Goal: Task Accomplishment & Management: Use online tool/utility

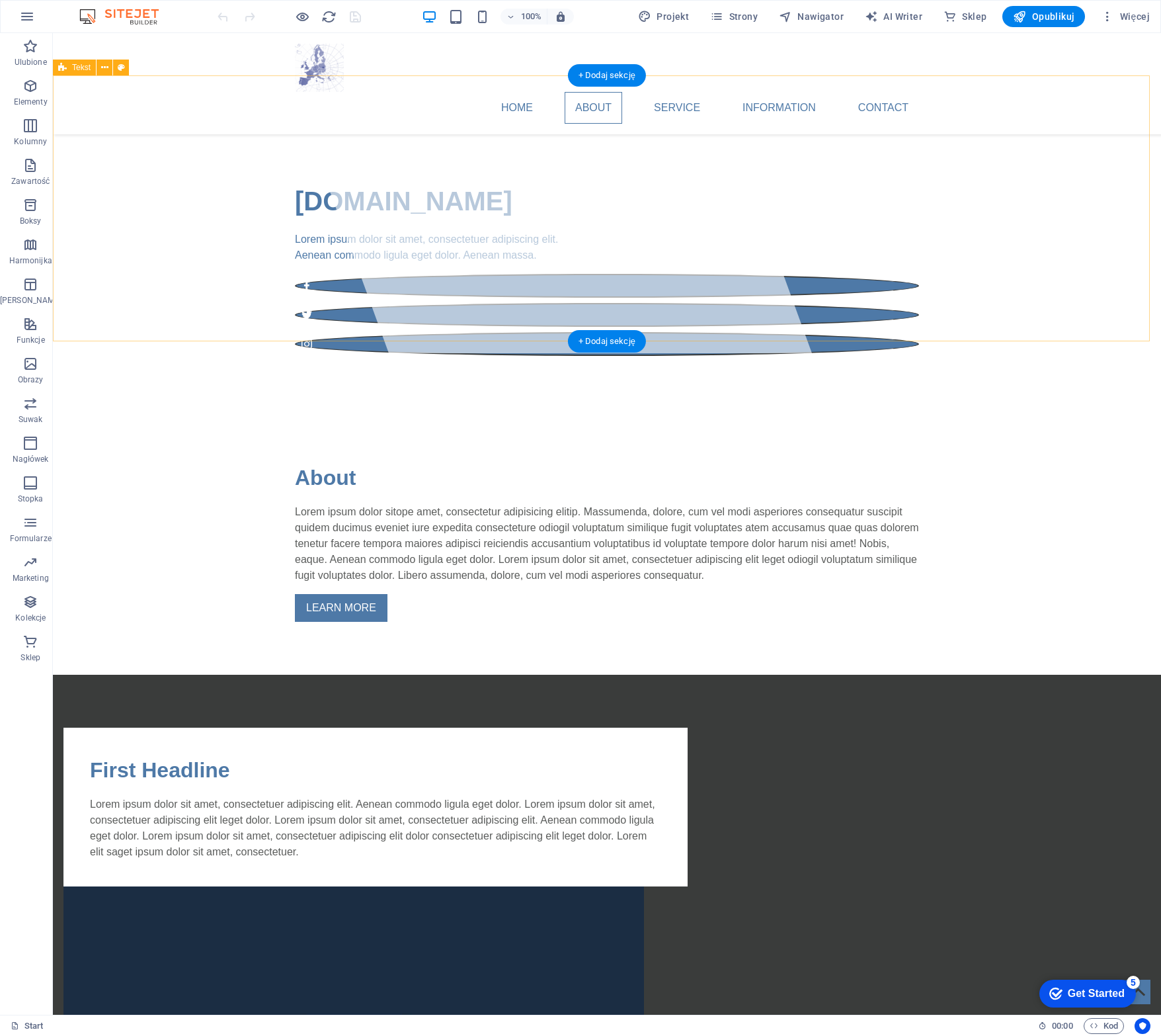
scroll to position [397, 0]
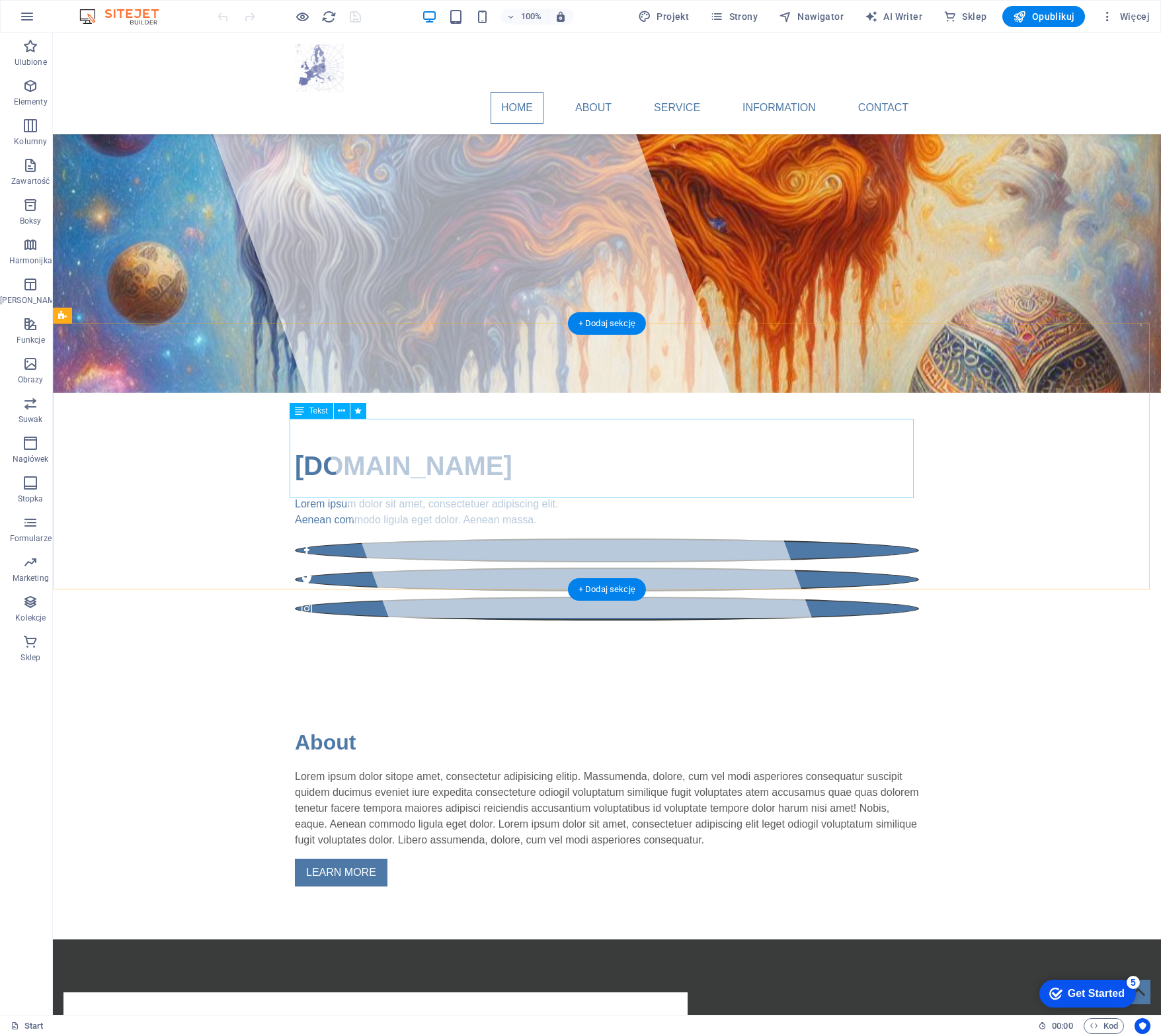
click at [567, 769] on div "Lorem ipsum dolor sitope amet, consectetur adipisicing elitip. Massumenda, dolo…" at bounding box center [607, 808] width 624 height 79
click at [494, 769] on div "Lorem ipsum dolor sitope amet, consectetur adipisicing elitip. Massumenda, dolo…" at bounding box center [607, 808] width 624 height 79
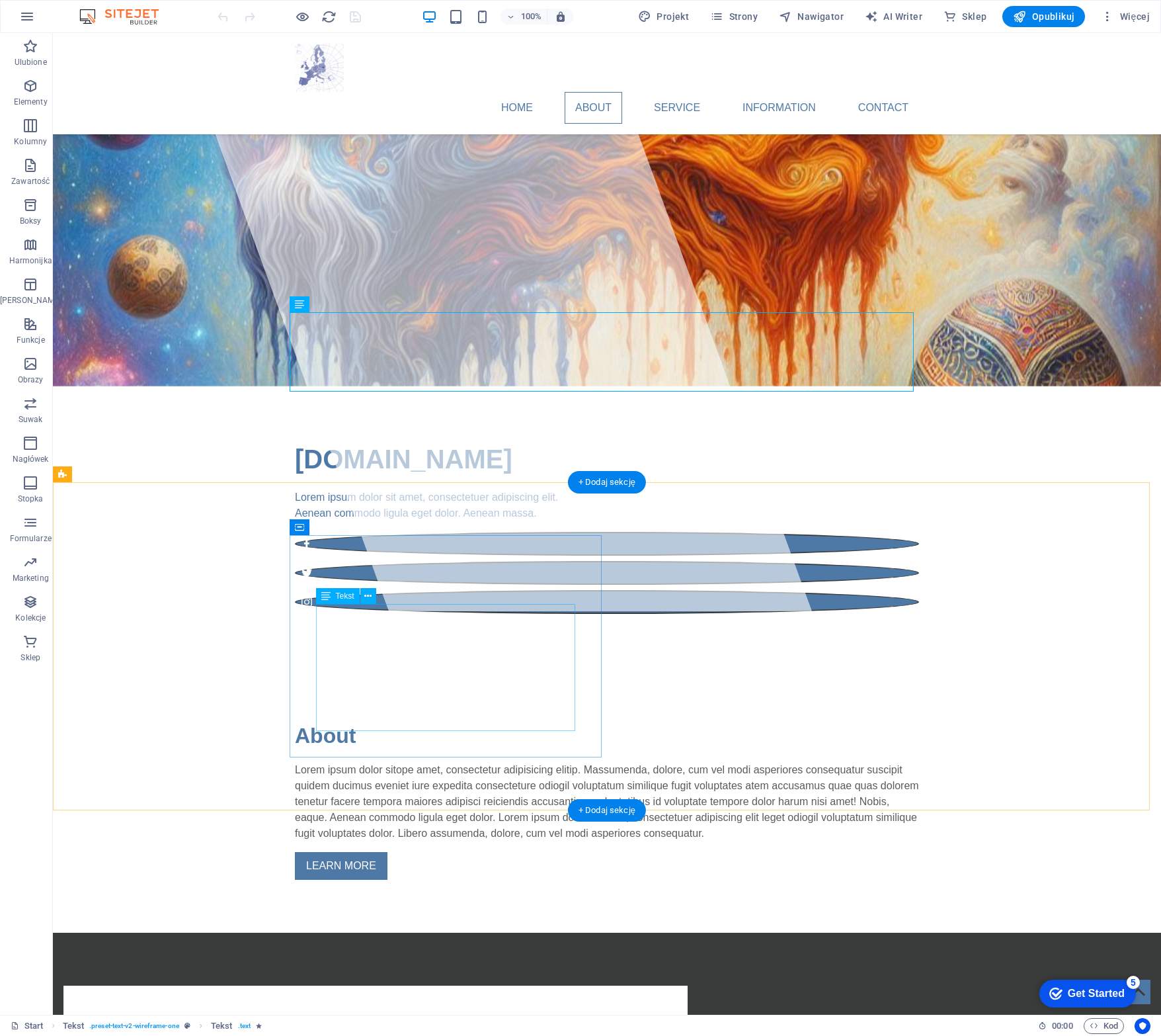
scroll to position [662, 0]
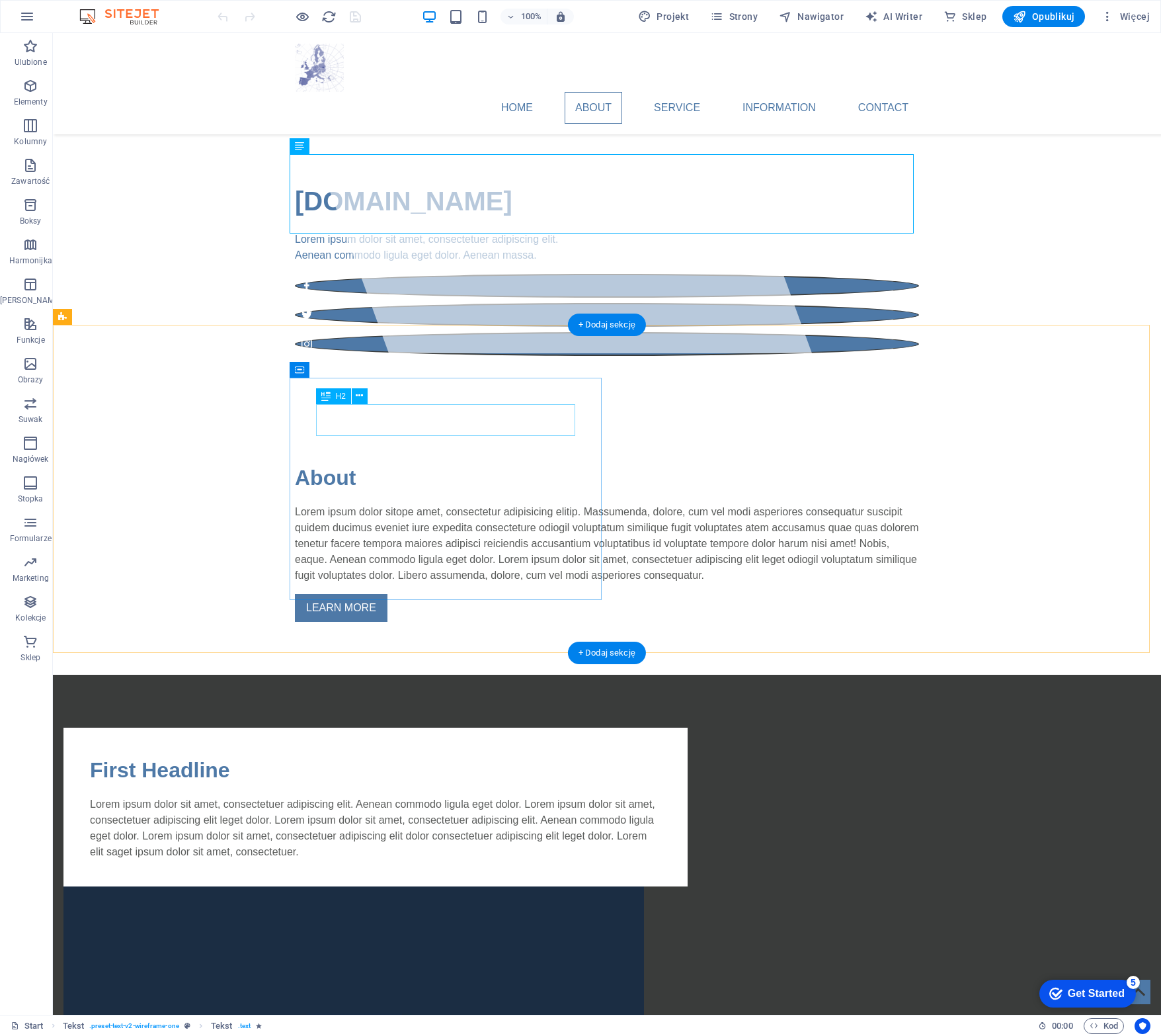
click at [409, 754] on div "First Headline" at bounding box center [376, 770] width 571 height 32
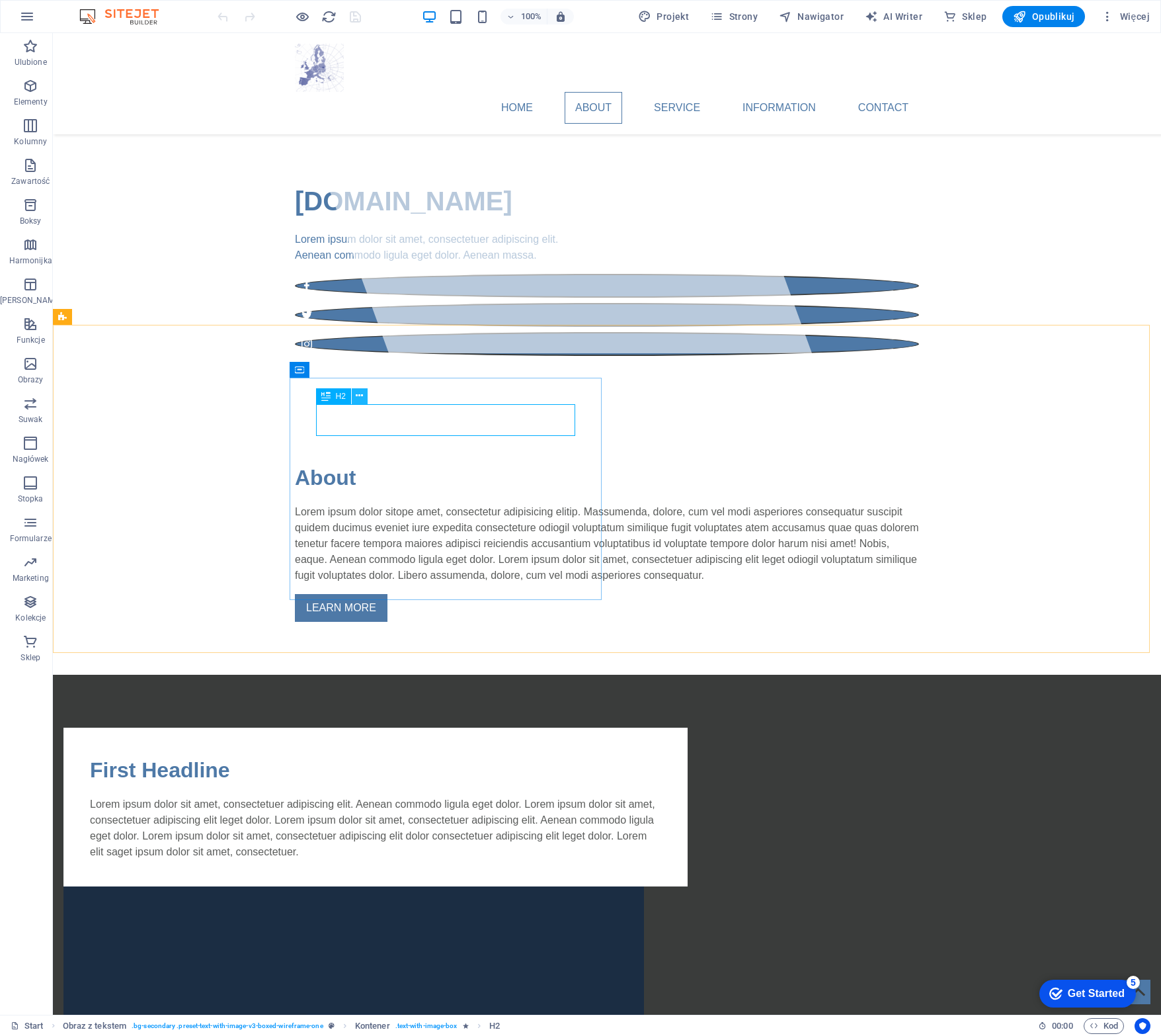
click at [358, 398] on icon at bounding box center [359, 395] width 7 height 14
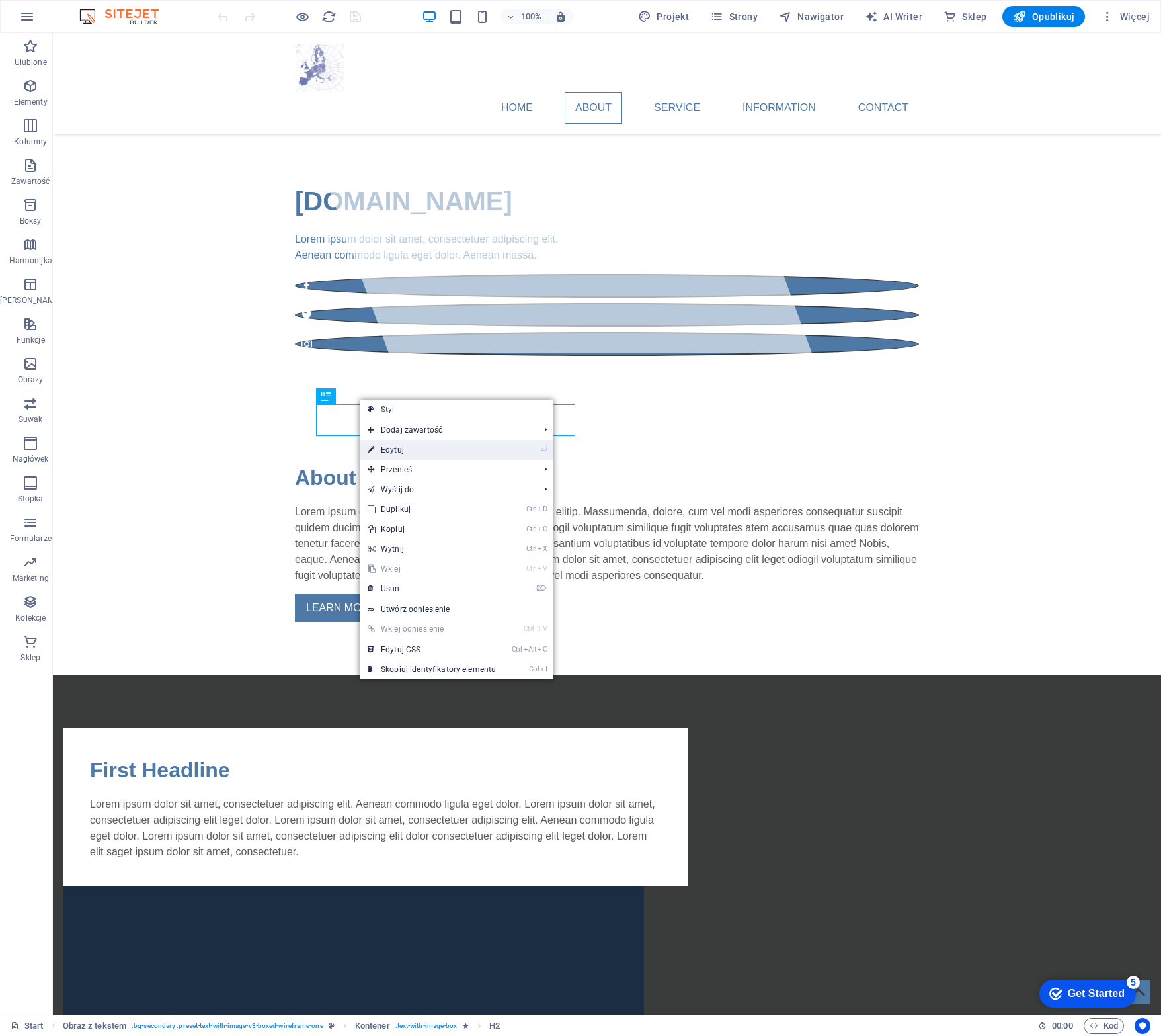
click at [410, 447] on link "⏎ Edytuj" at bounding box center [431, 450] width 144 height 20
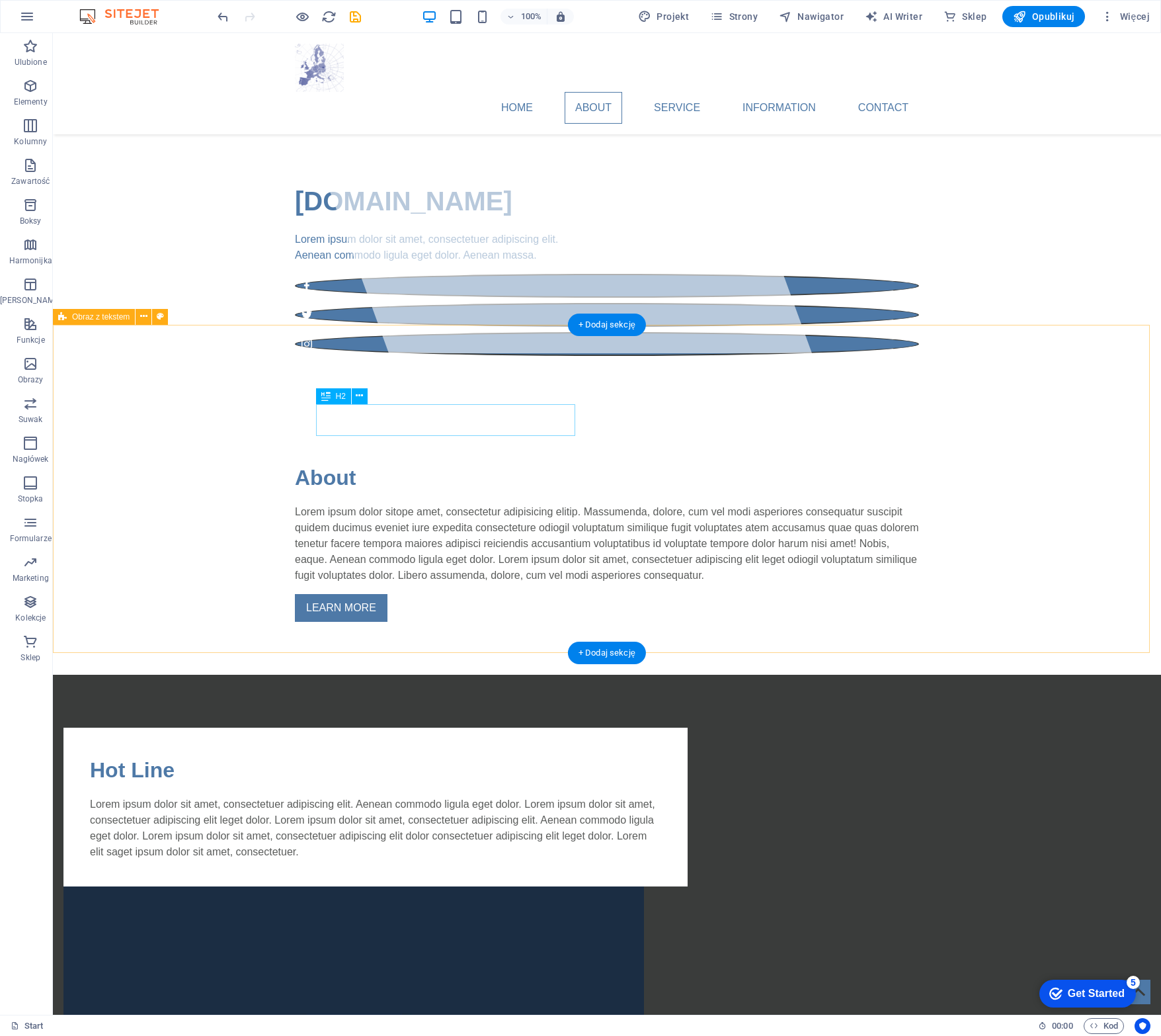
click at [1026, 674] on div "Hot Line Lorem ipsum dolor sit amet, consectetuer adipiscing elit. Aenean commo…" at bounding box center [607, 981] width 1108 height 613
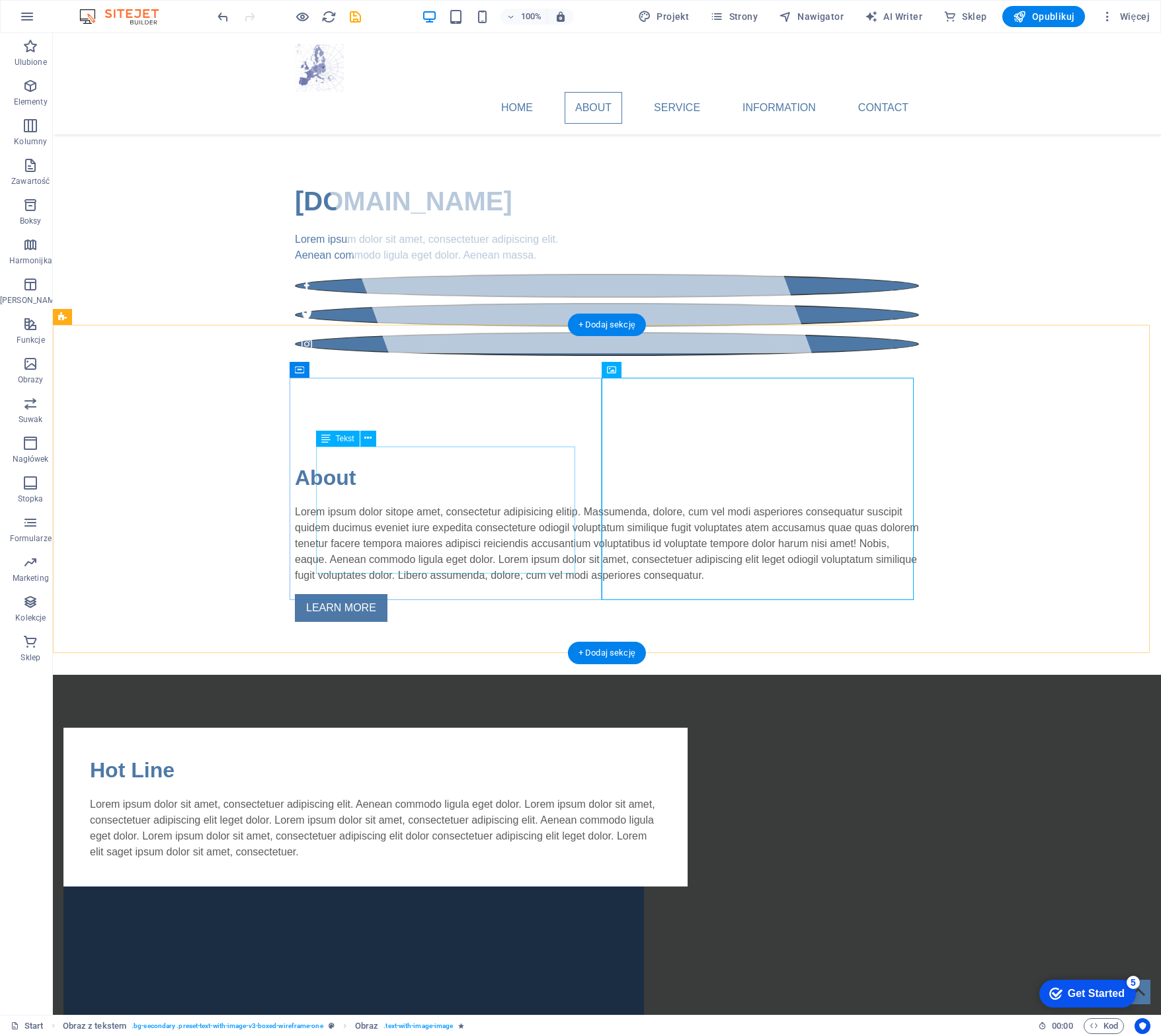
click at [381, 796] on div "Lorem ipsum dolor sit amet, consectetuer adipiscing elit. Aenean commodo ligula…" at bounding box center [376, 828] width 571 height 64
click at [398, 796] on div "Lorem ipsum dolor sit amet, consectetuer adipiscing elit. Aenean commodo ligula…" at bounding box center [376, 828] width 571 height 64
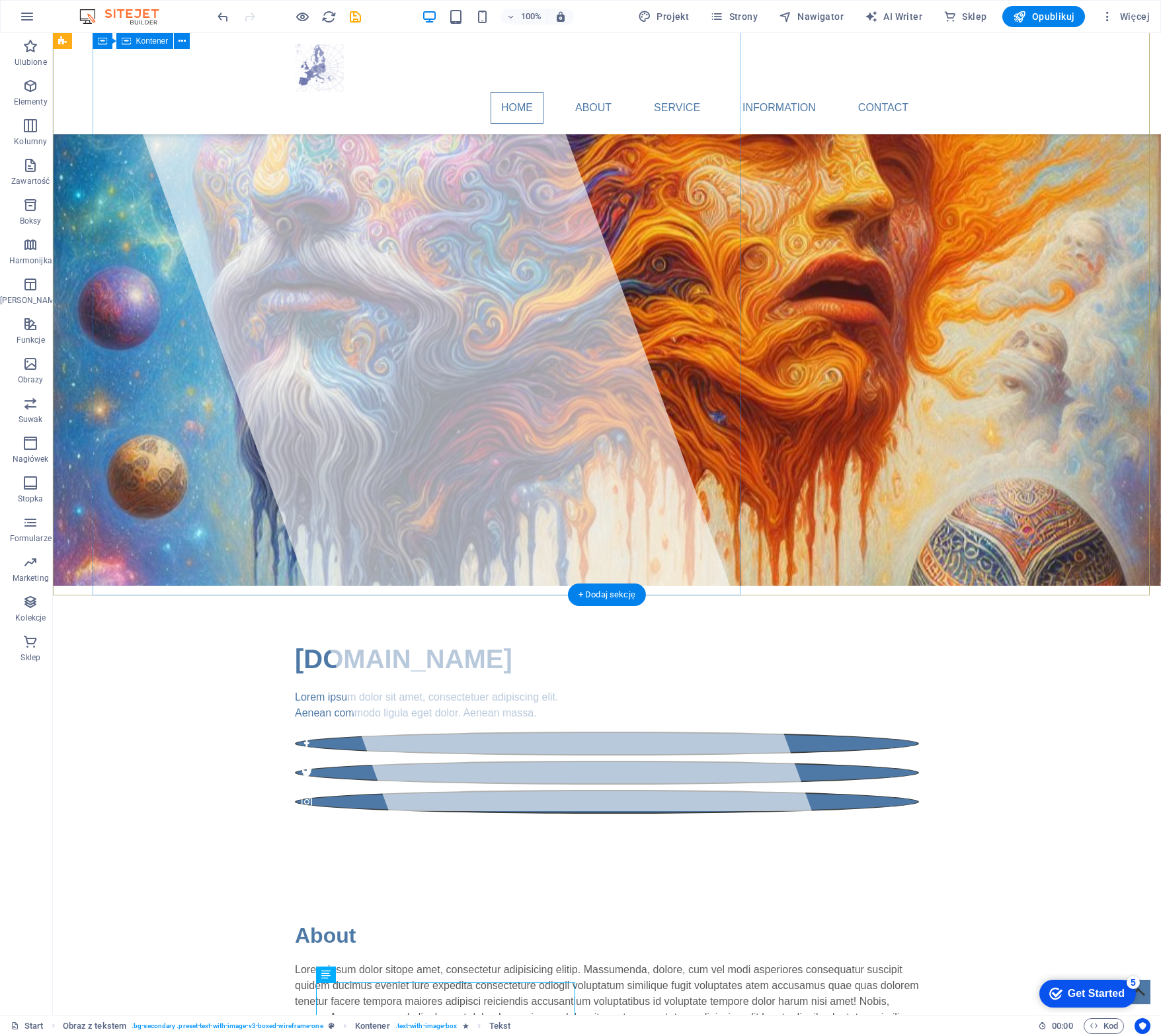
scroll to position [0, 0]
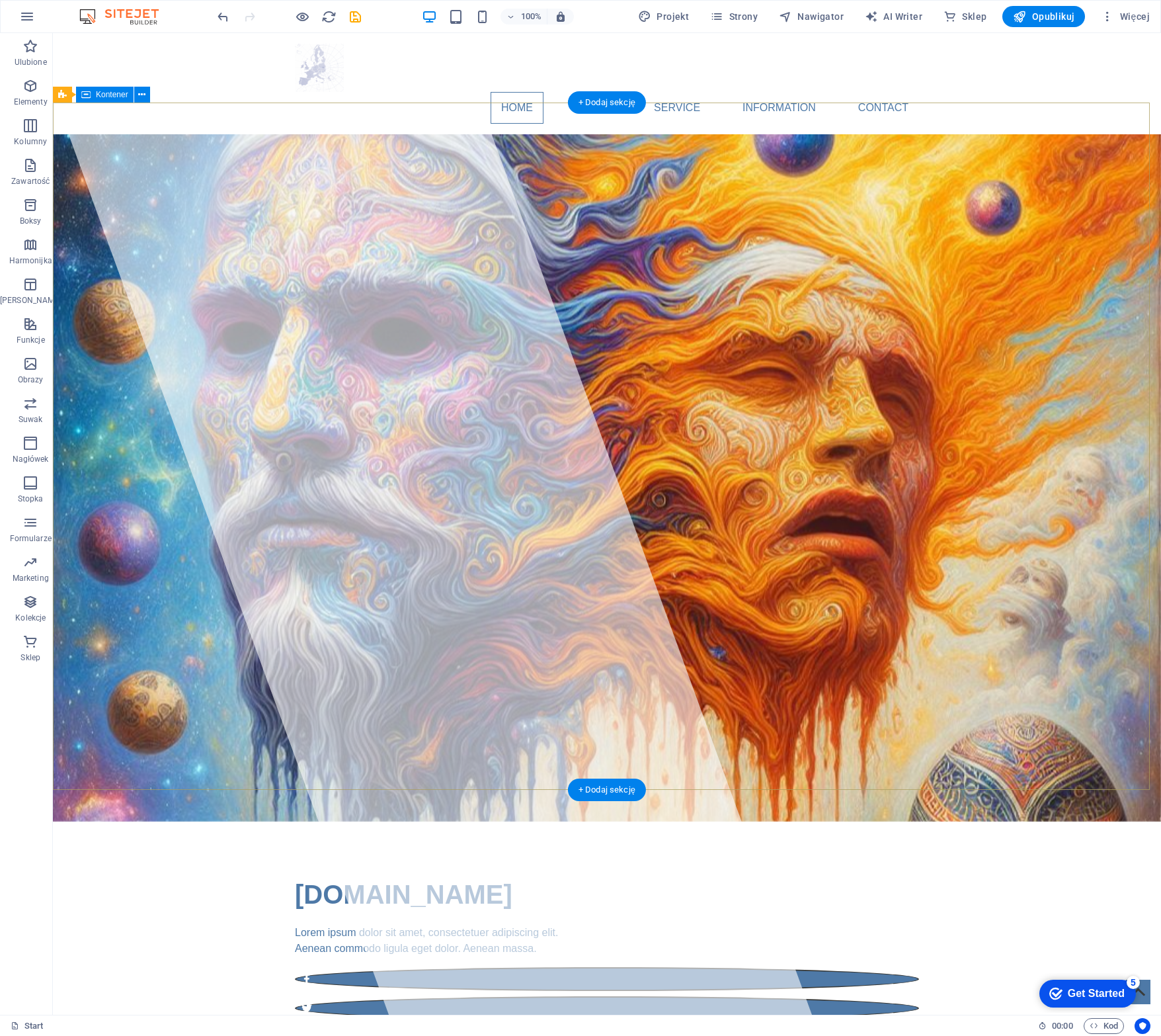
click at [74, 821] on div "[DOMAIN_NAME] Lorem ipsum dolor sit amet, consectetuer adipiscing elit. Aenean …" at bounding box center [607, 962] width 1108 height 280
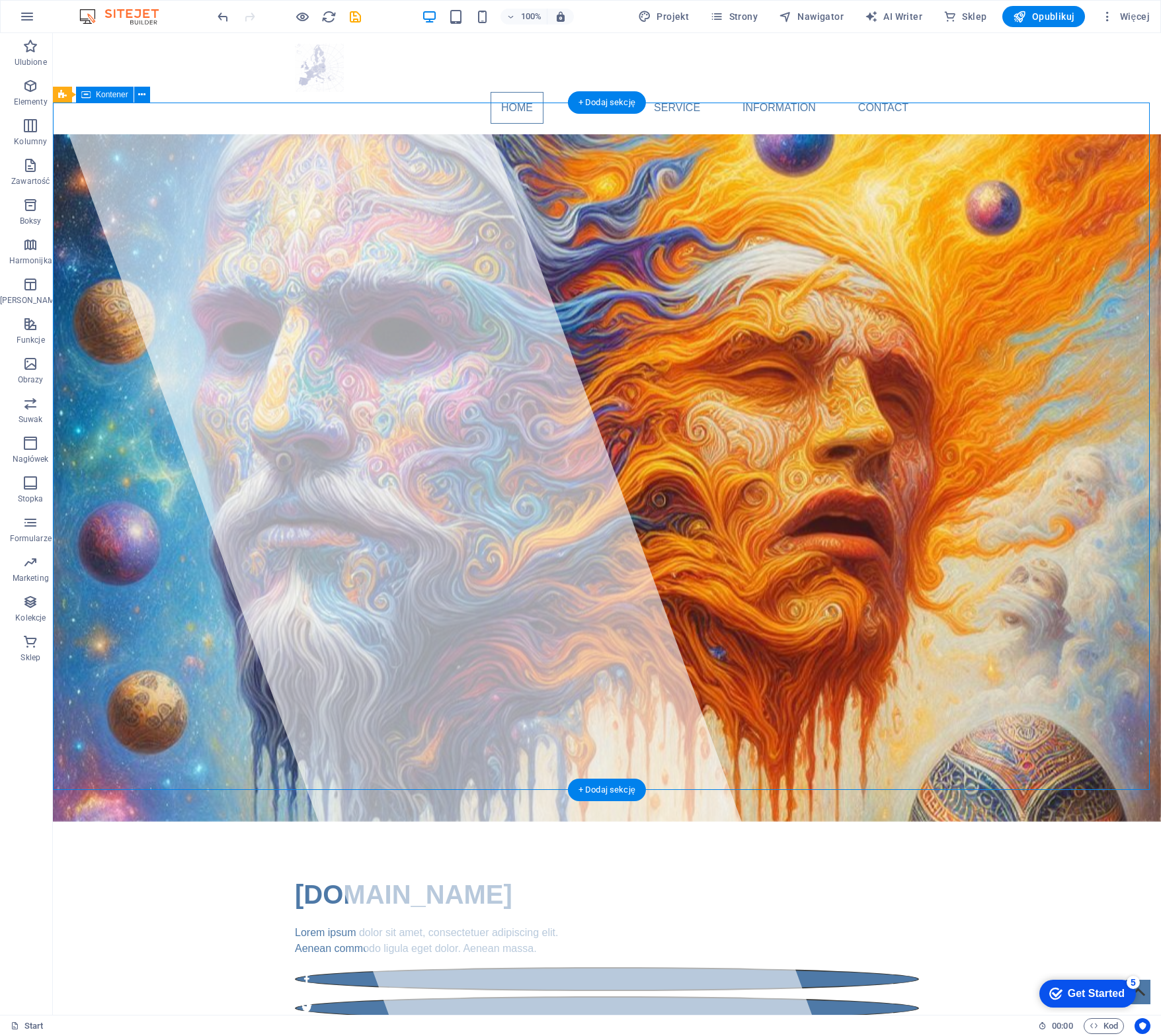
click at [74, 821] on div "[DOMAIN_NAME] Lorem ipsum dolor sit amet, consectetuer adipiscing elit. Aenean …" at bounding box center [607, 962] width 1108 height 280
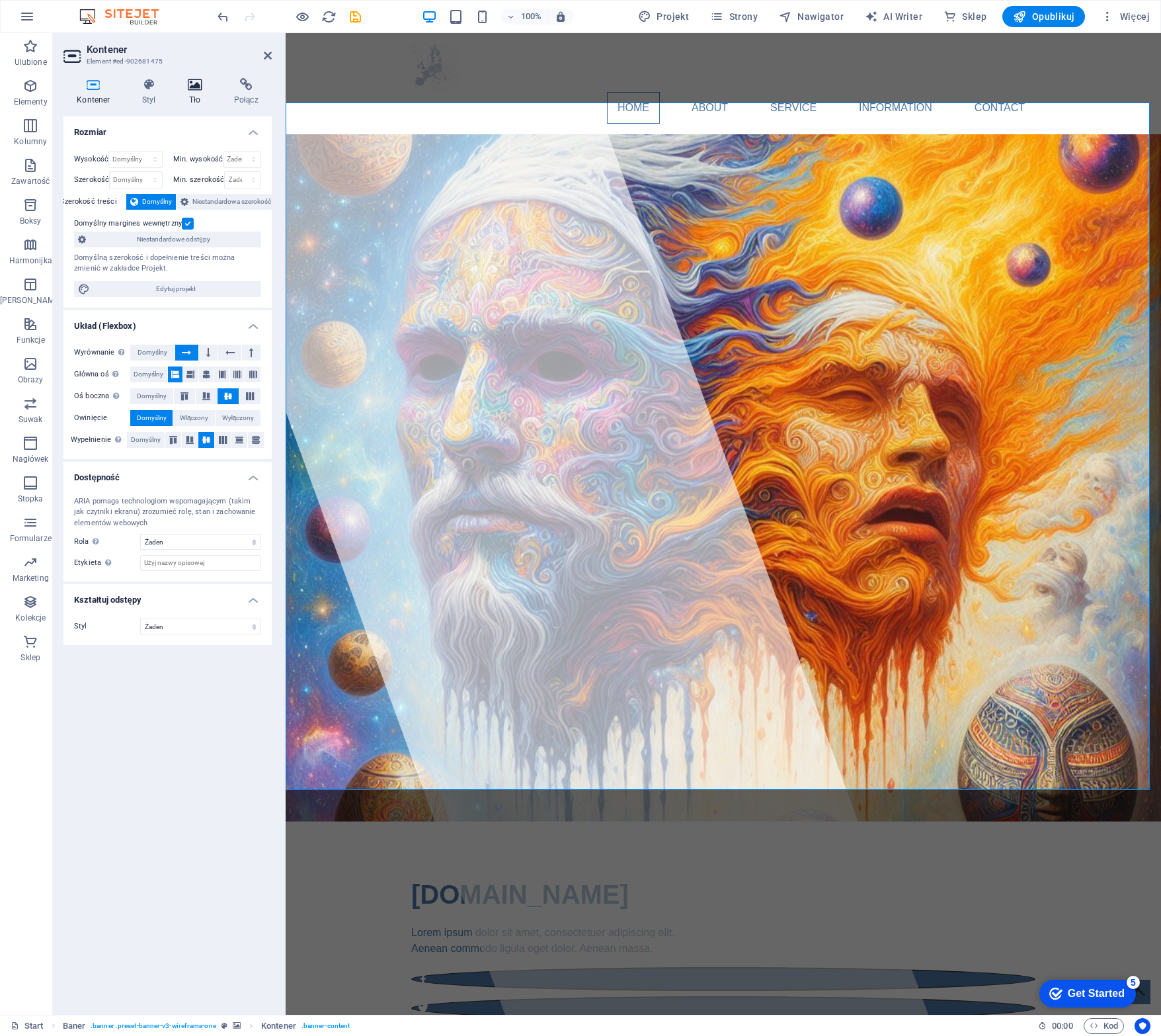
click at [194, 86] on icon at bounding box center [195, 85] width 41 height 14
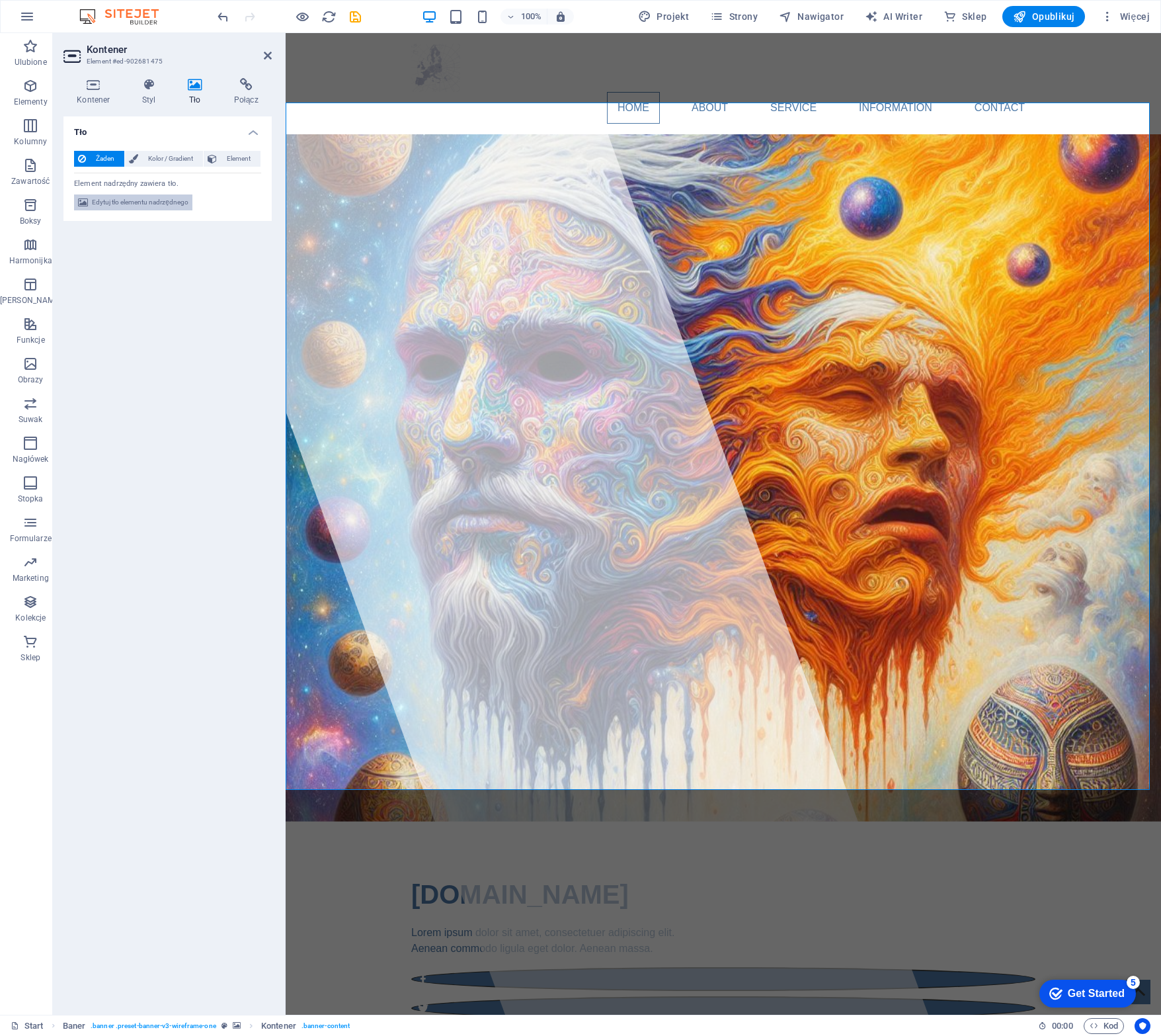
click at [135, 202] on span "Edytuj tło elementu nadrzędnego" at bounding box center [140, 202] width 97 height 16
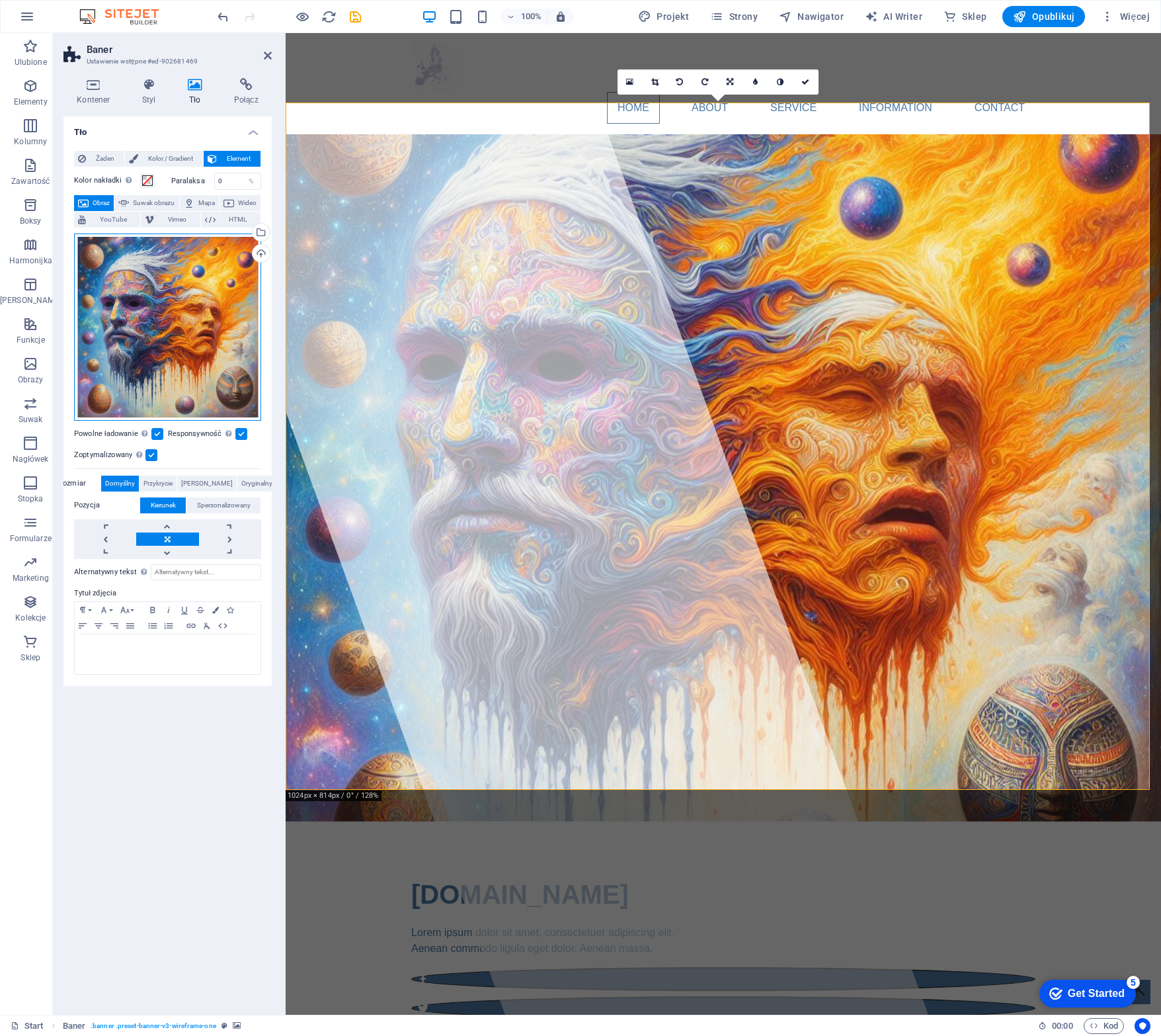
click at [168, 305] on div "Przeciągnij pliki tutaj, kliknij, aby wybrać pliki lub wybierz pliki z Plików l…" at bounding box center [167, 327] width 187 height 187
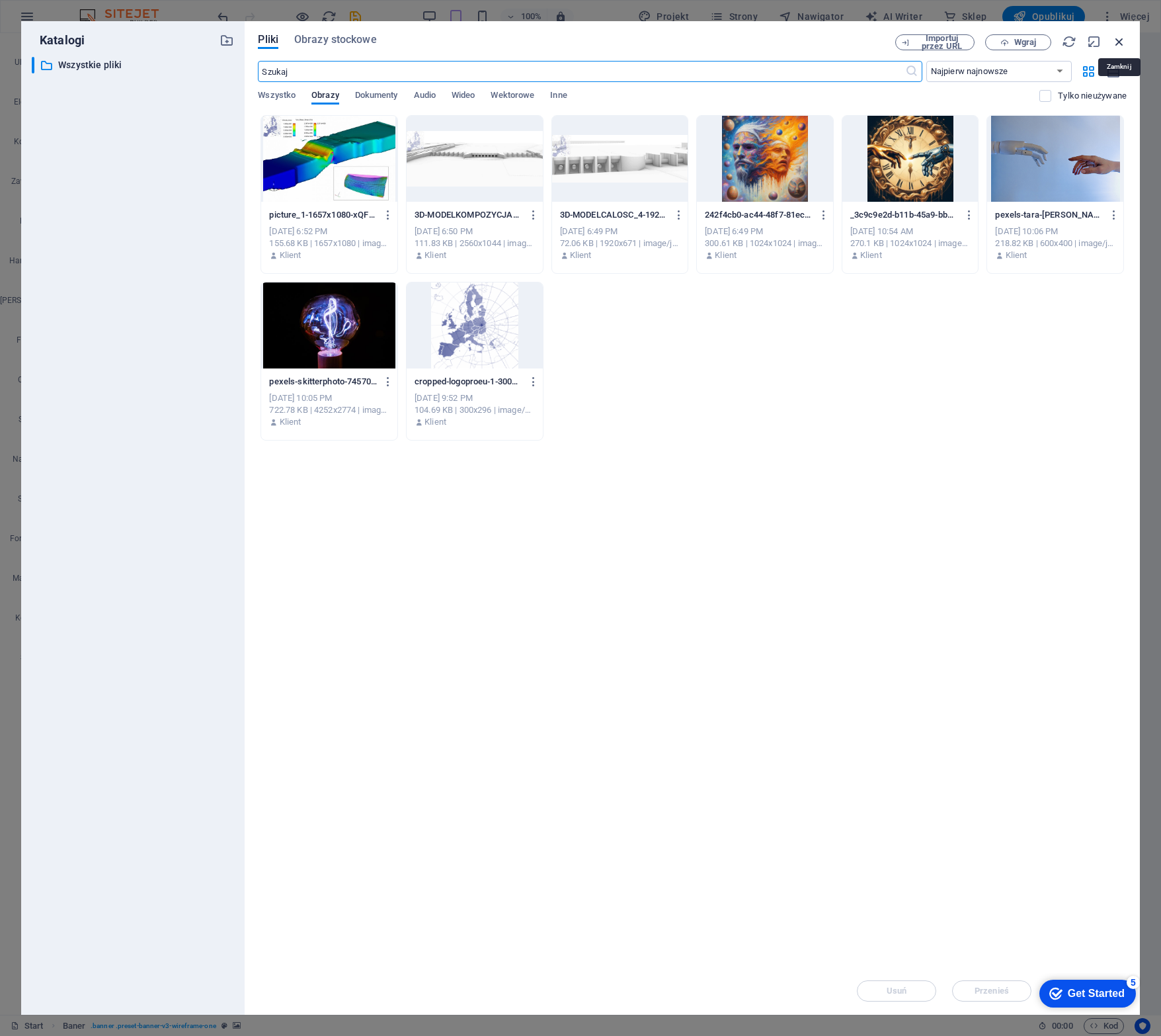
click at [1026, 37] on icon "button" at bounding box center [1119, 41] width 14 height 14
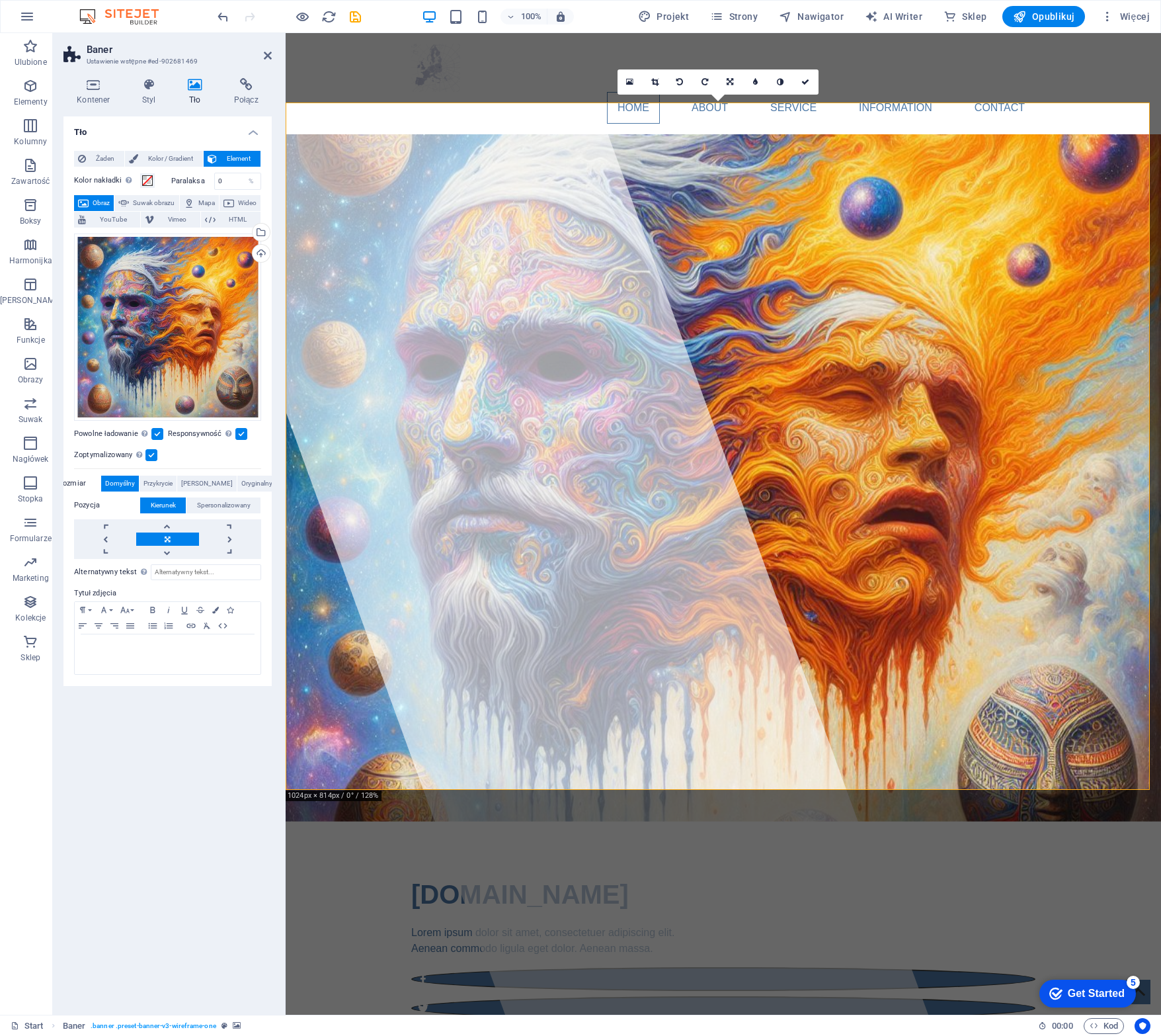
click at [129, 481] on span "Domyślny" at bounding box center [120, 483] width 30 height 16
click at [95, 481] on label "Rozmiar" at bounding box center [79, 483] width 43 height 16
click at [87, 481] on label "Rozmiar" at bounding box center [79, 483] width 43 height 16
click at [123, 483] on span "Domyślny" at bounding box center [120, 483] width 30 height 16
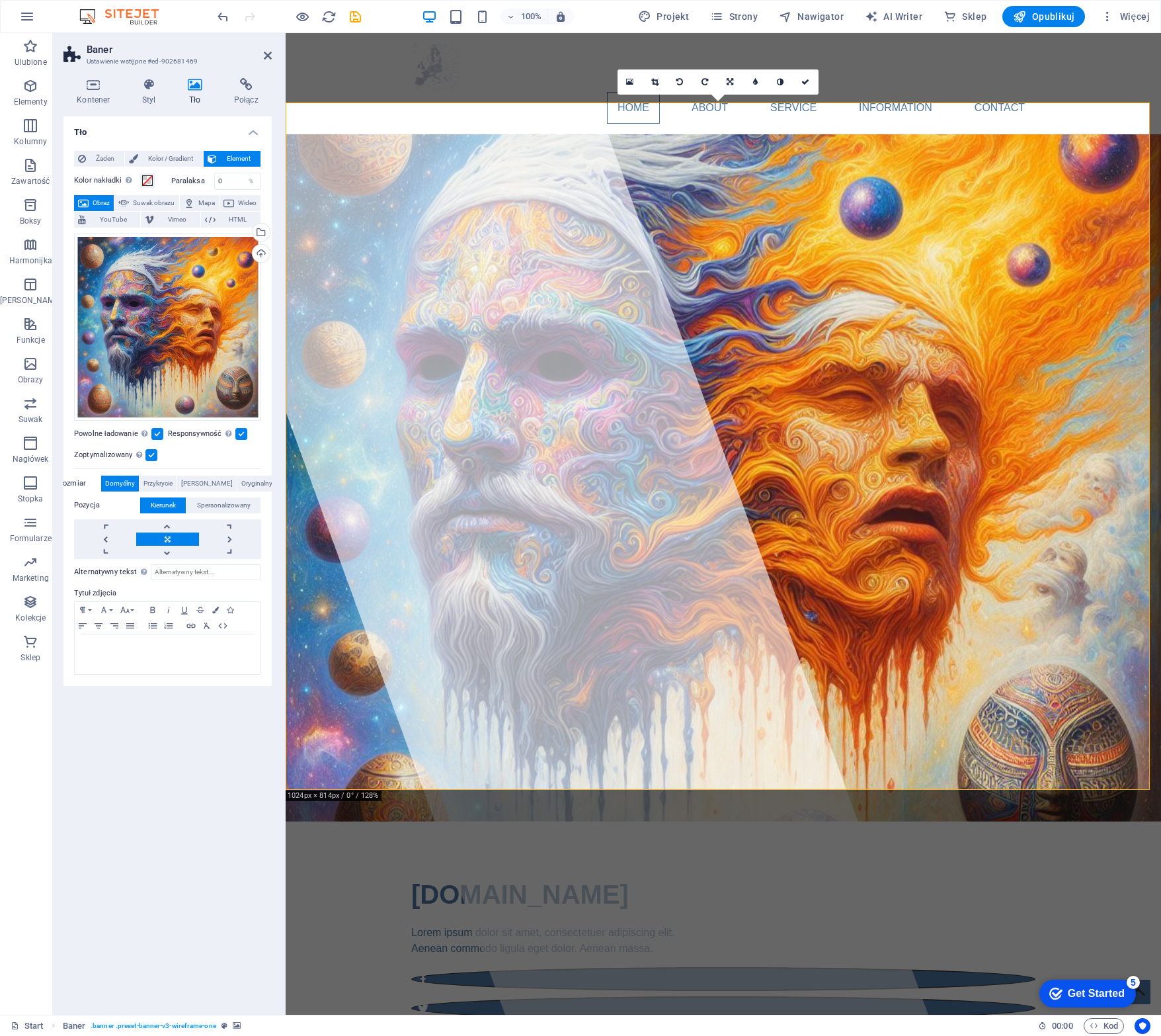
click at [123, 483] on span "Domyślny" at bounding box center [120, 483] width 30 height 16
click at [173, 479] on span "Przykrycie" at bounding box center [158, 483] width 29 height 16
click at [220, 481] on span "[PERSON_NAME]" at bounding box center [207, 483] width 51 height 16
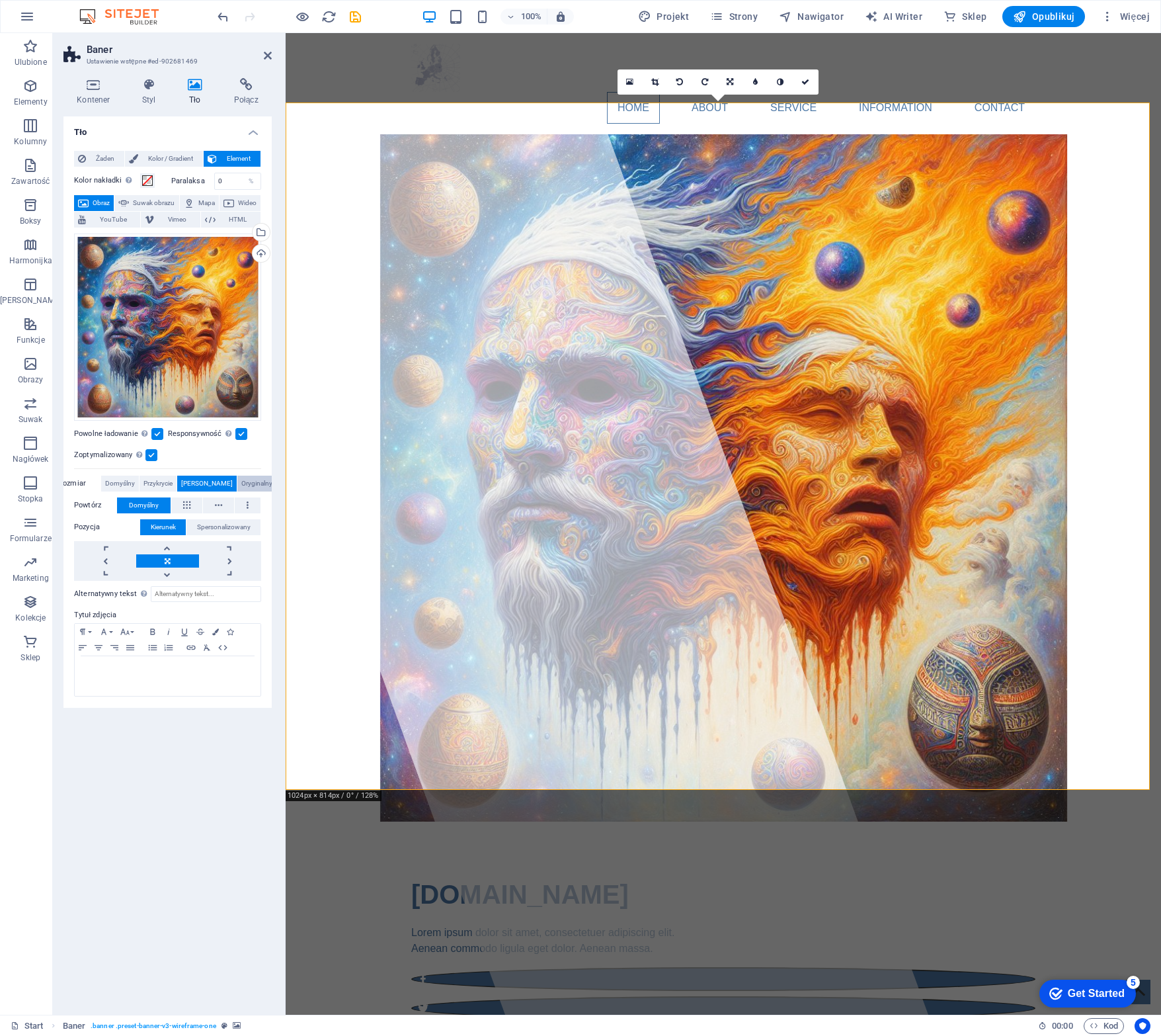
click at [242, 481] on span "Oryginalny" at bounding box center [257, 483] width 31 height 16
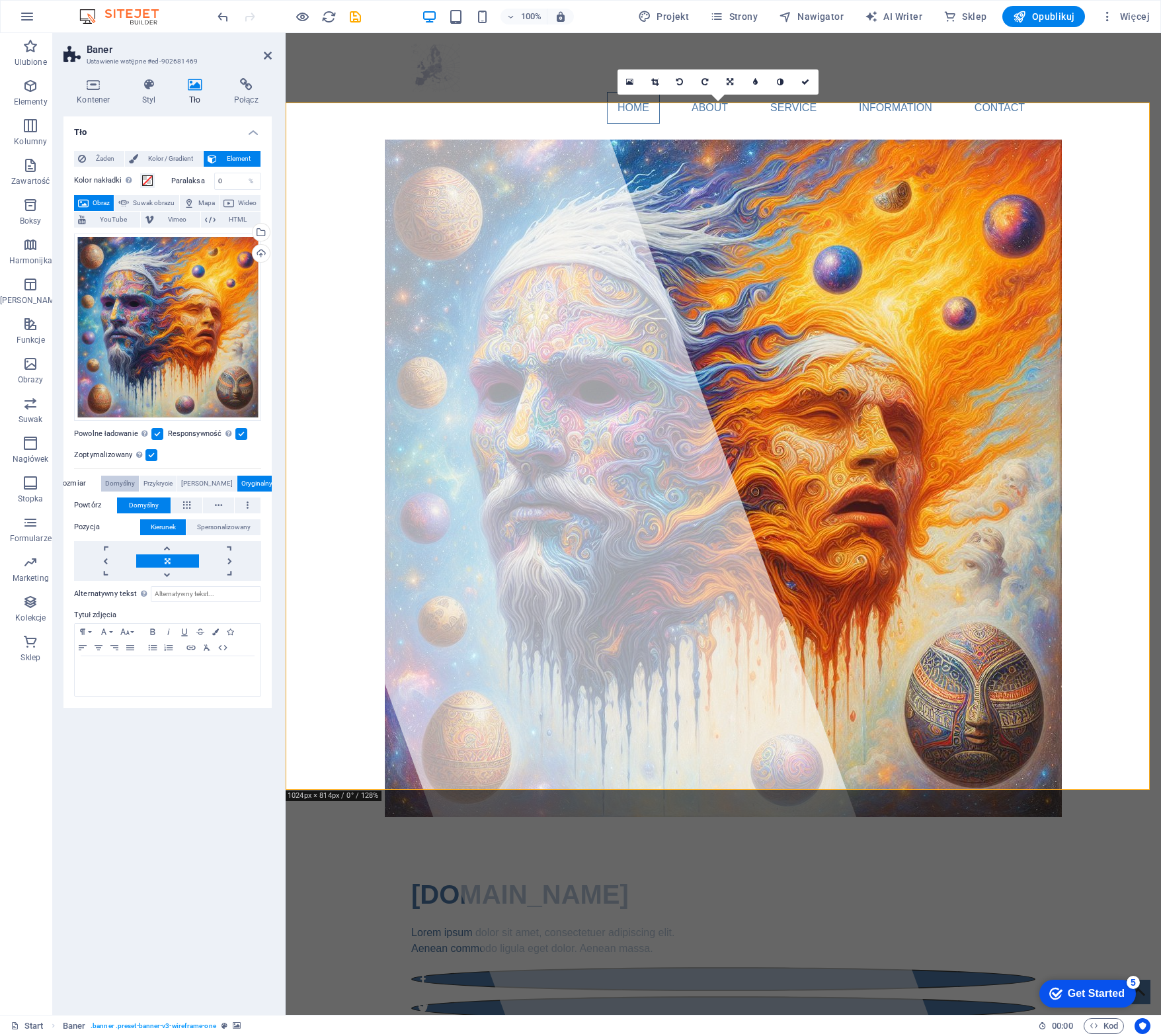
click at [135, 478] on span "Domyślny" at bounding box center [120, 483] width 30 height 16
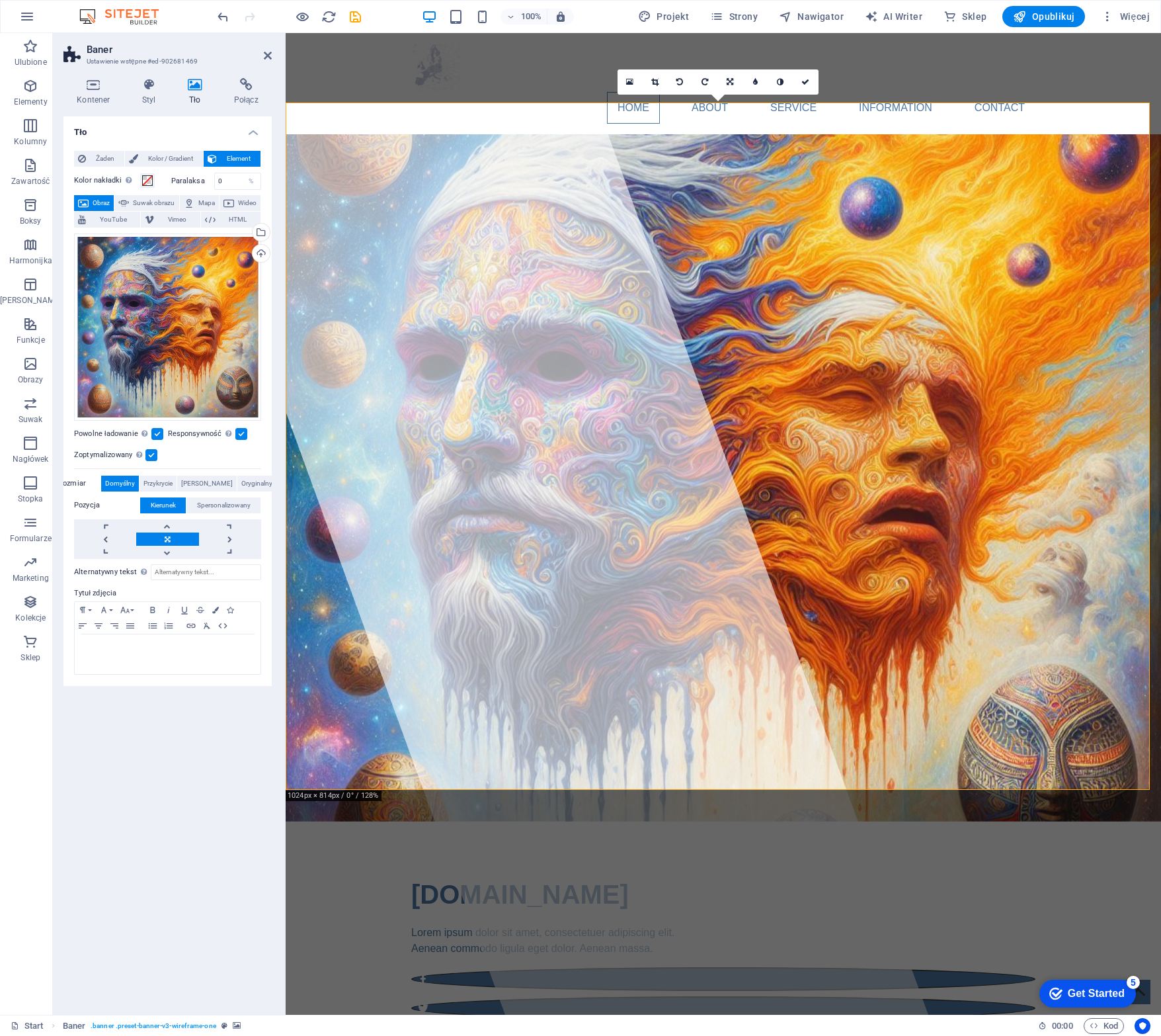
click at [237, 162] on span "Element" at bounding box center [238, 158] width 36 height 16
click at [154, 454] on label at bounding box center [152, 455] width 12 height 12
click at [0, 0] on input "Zoptymalizowany Obrazy są kompresowane, aby poprawić szybkość strony." at bounding box center [0, 0] width 0 height 0
click at [157, 455] on label at bounding box center [152, 455] width 12 height 12
click at [0, 0] on input "Zoptymalizowany Obrazy są kompresowane, aby poprawić szybkość strony." at bounding box center [0, 0] width 0 height 0
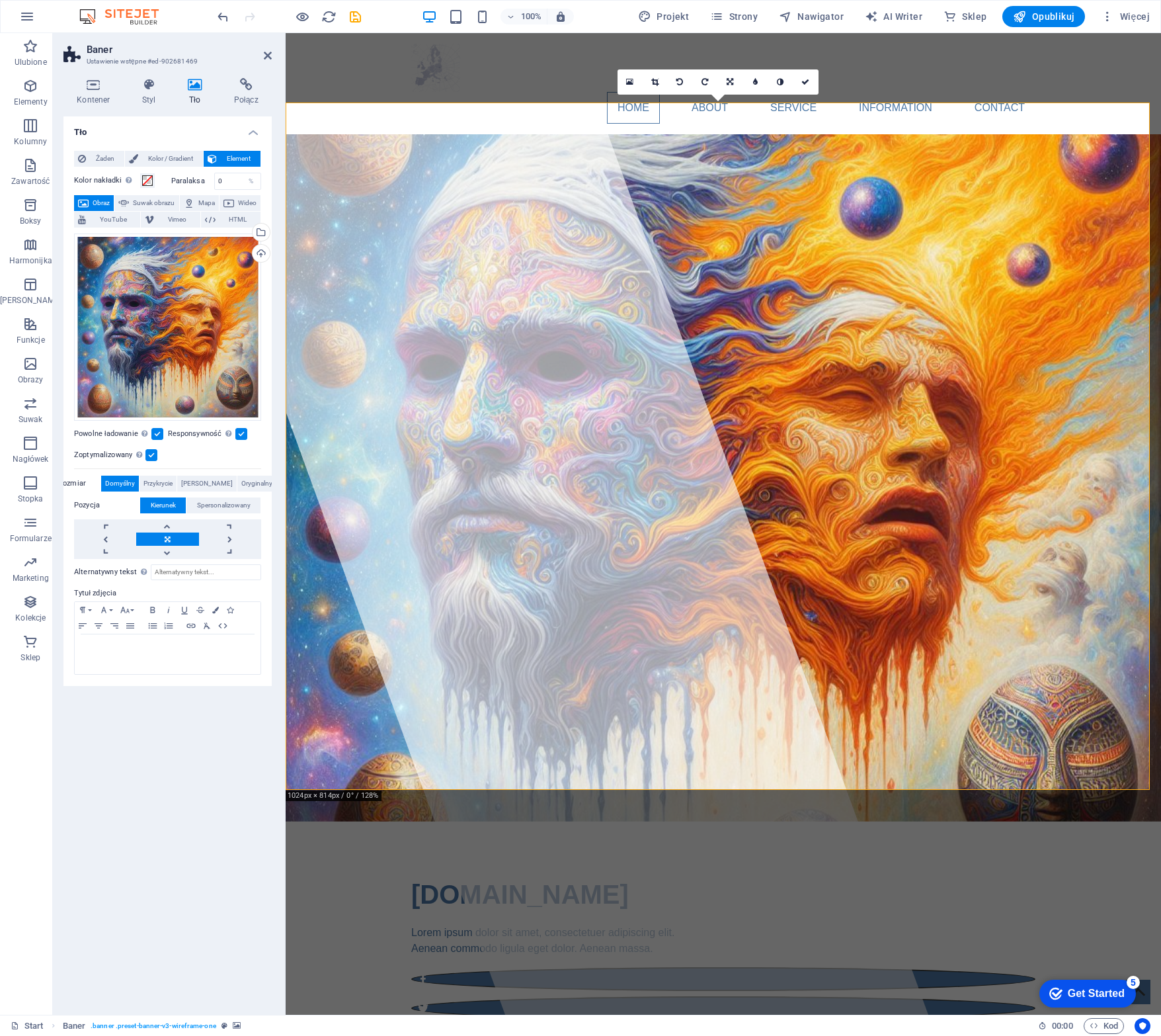
click at [82, 481] on label "Rozmiar" at bounding box center [79, 483] width 43 height 16
click at [167, 527] on link at bounding box center [167, 526] width 62 height 14
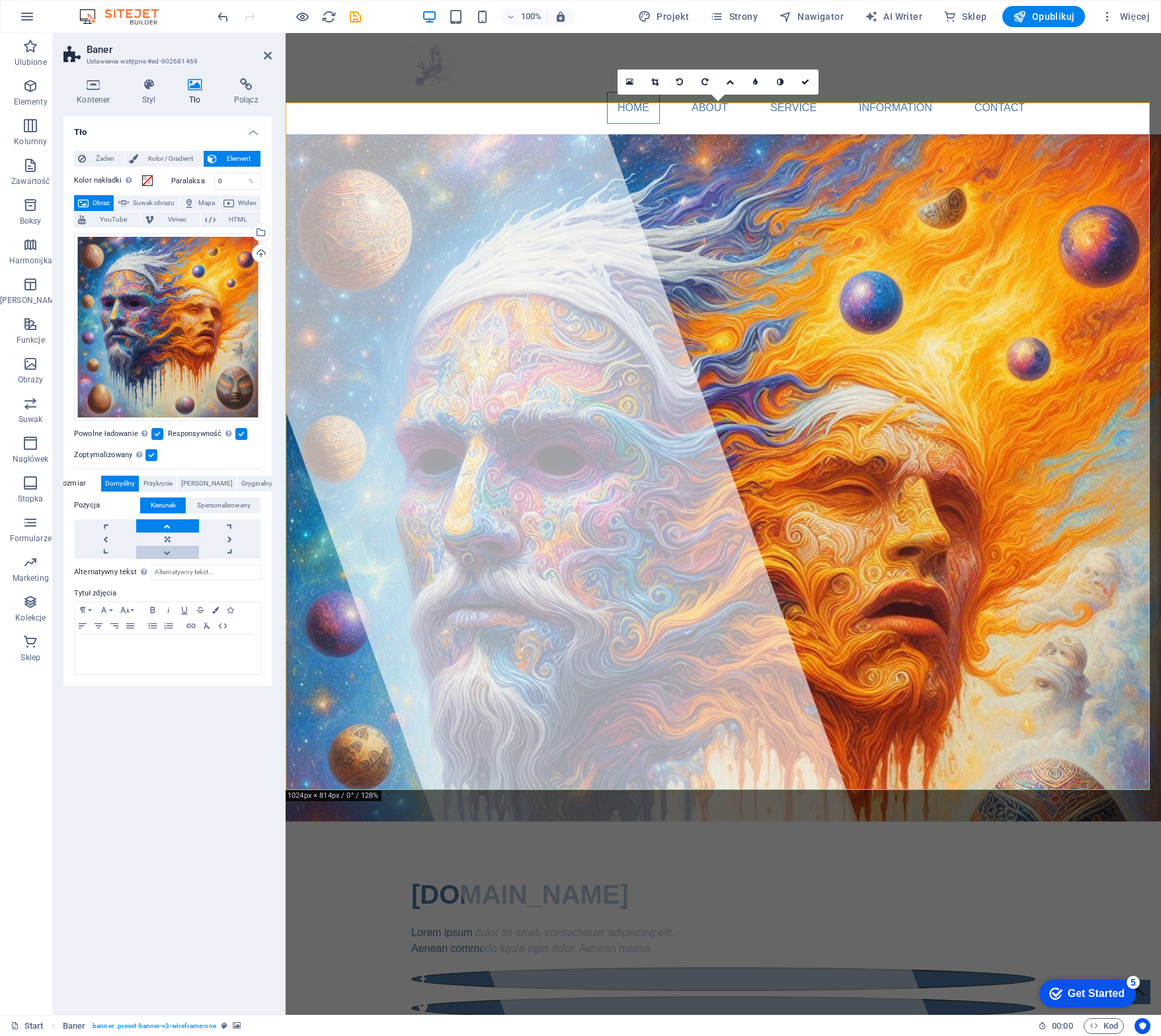
click at [167, 551] on link at bounding box center [167, 553] width 62 height 14
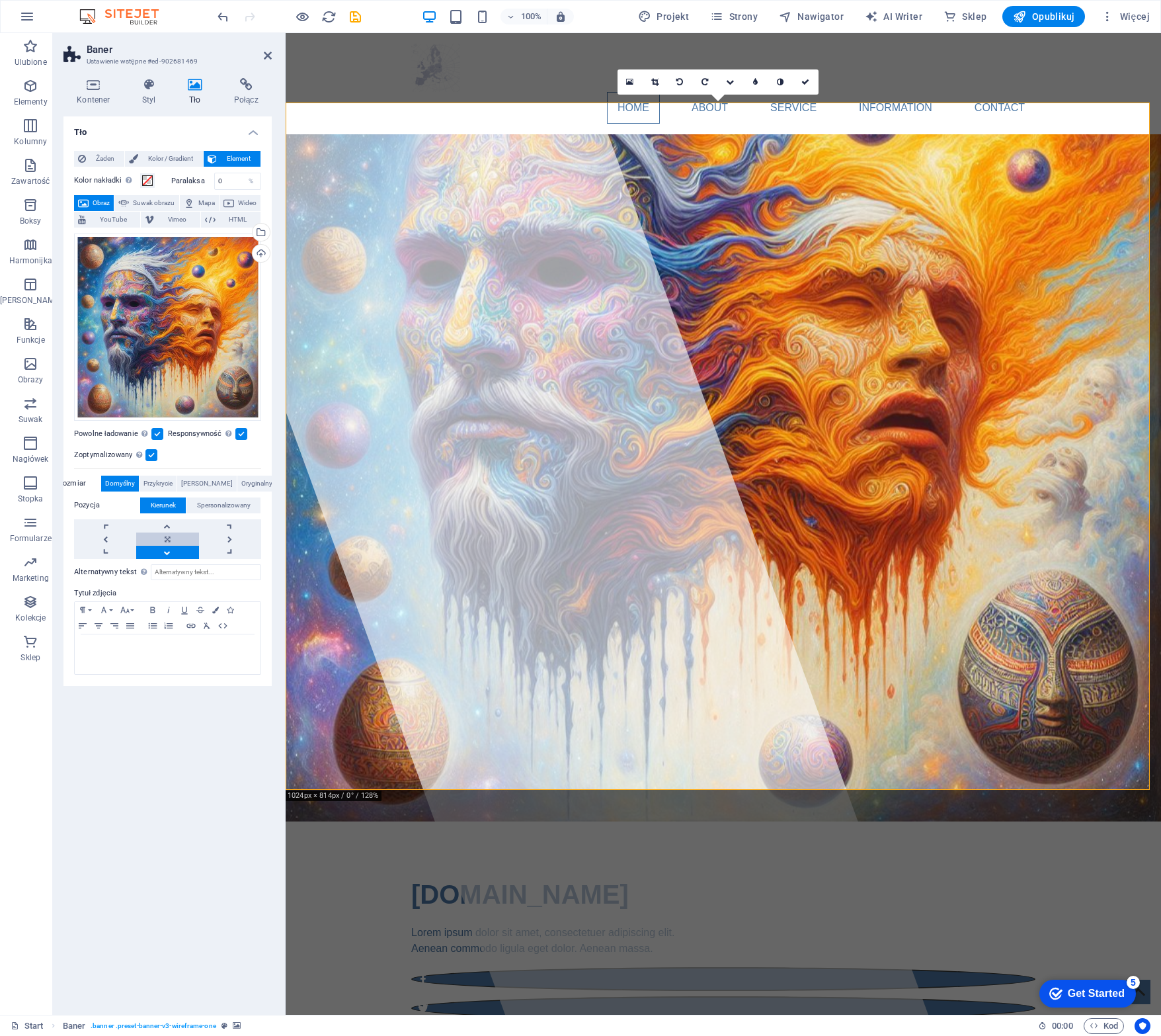
click at [167, 534] on link at bounding box center [167, 539] width 62 height 14
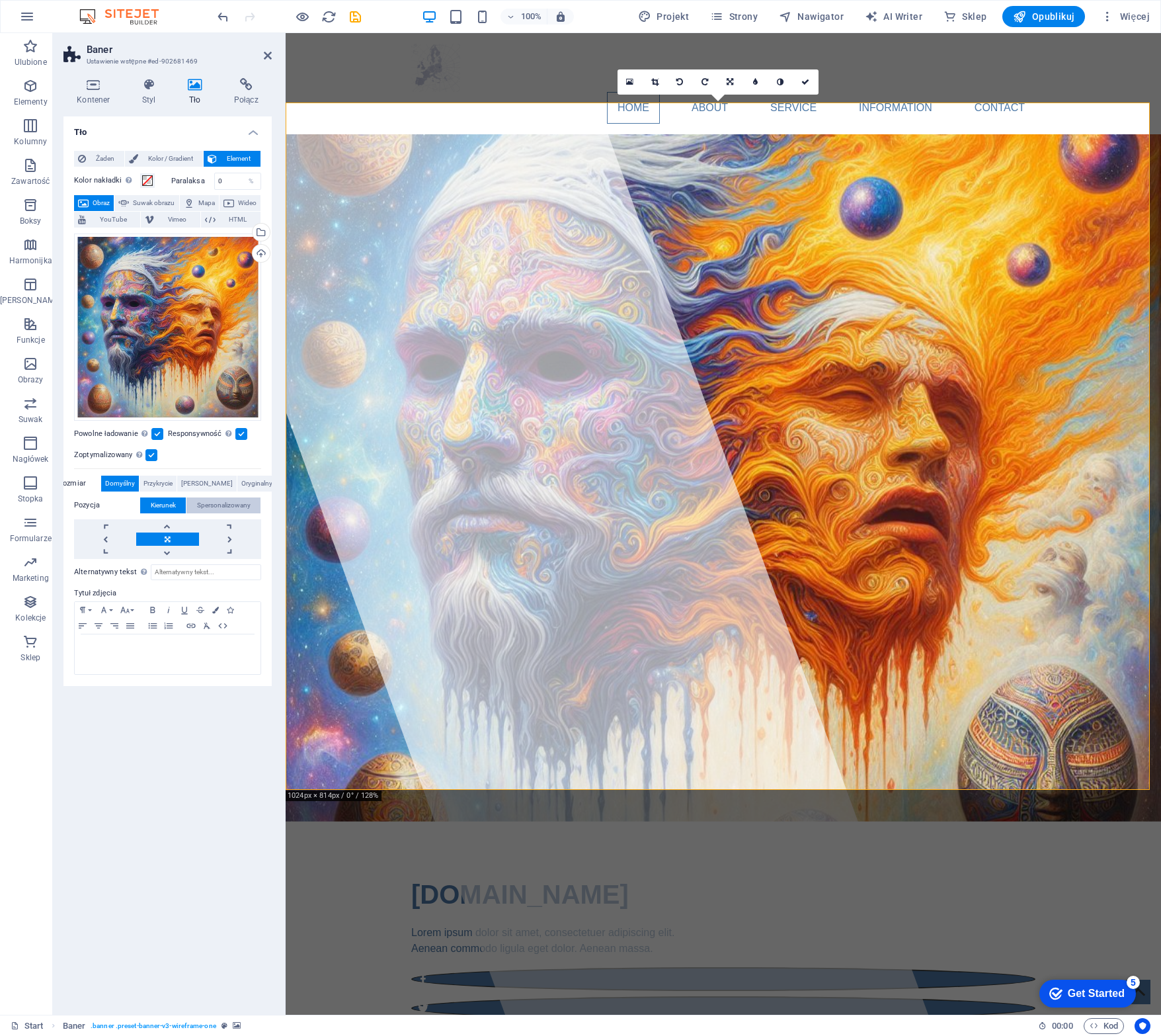
click at [242, 504] on span "Spersonalizowany" at bounding box center [223, 505] width 53 height 16
click at [165, 485] on span "Przykrycie" at bounding box center [158, 483] width 29 height 16
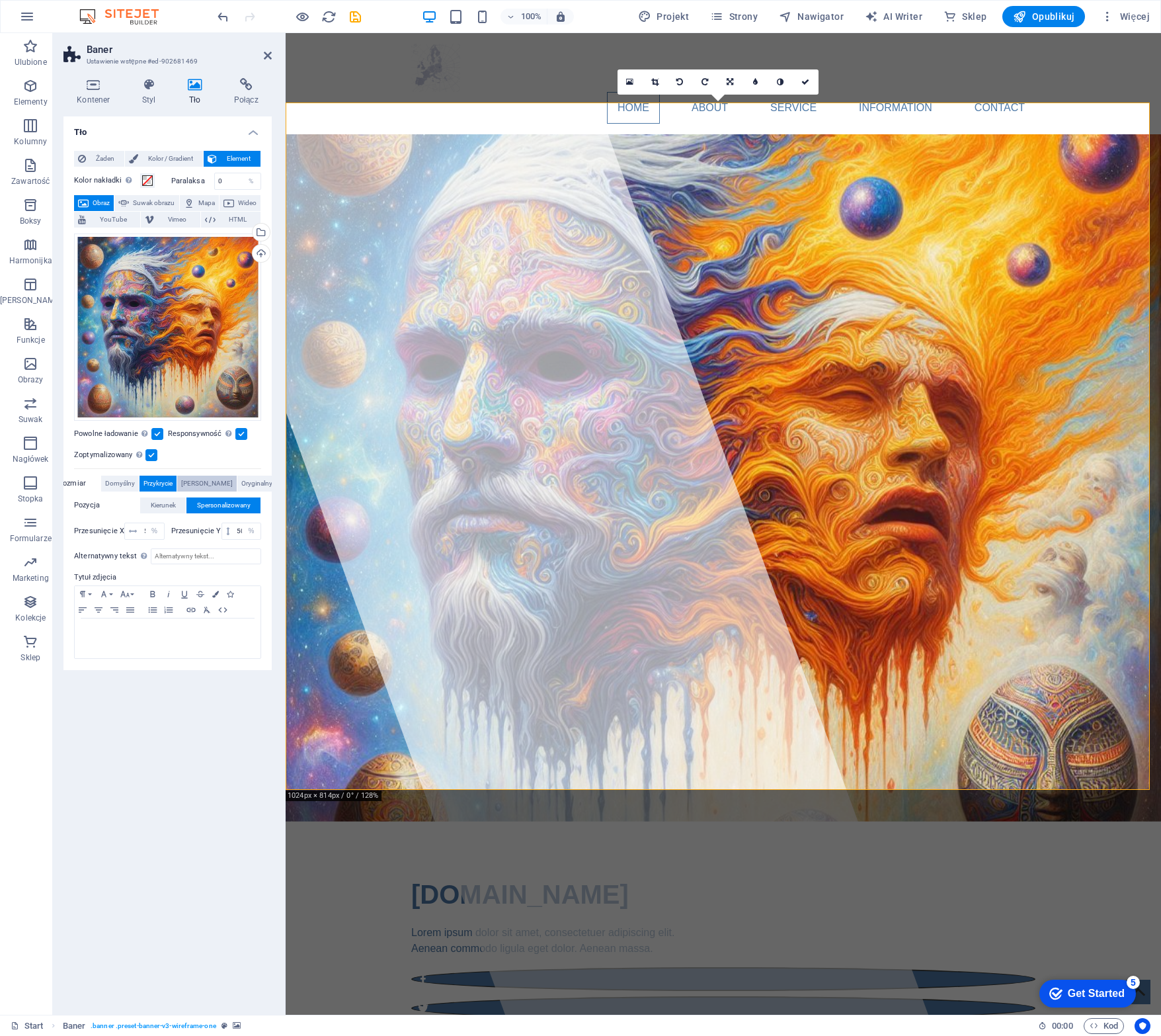
click at [212, 480] on span "[PERSON_NAME]" at bounding box center [207, 483] width 51 height 16
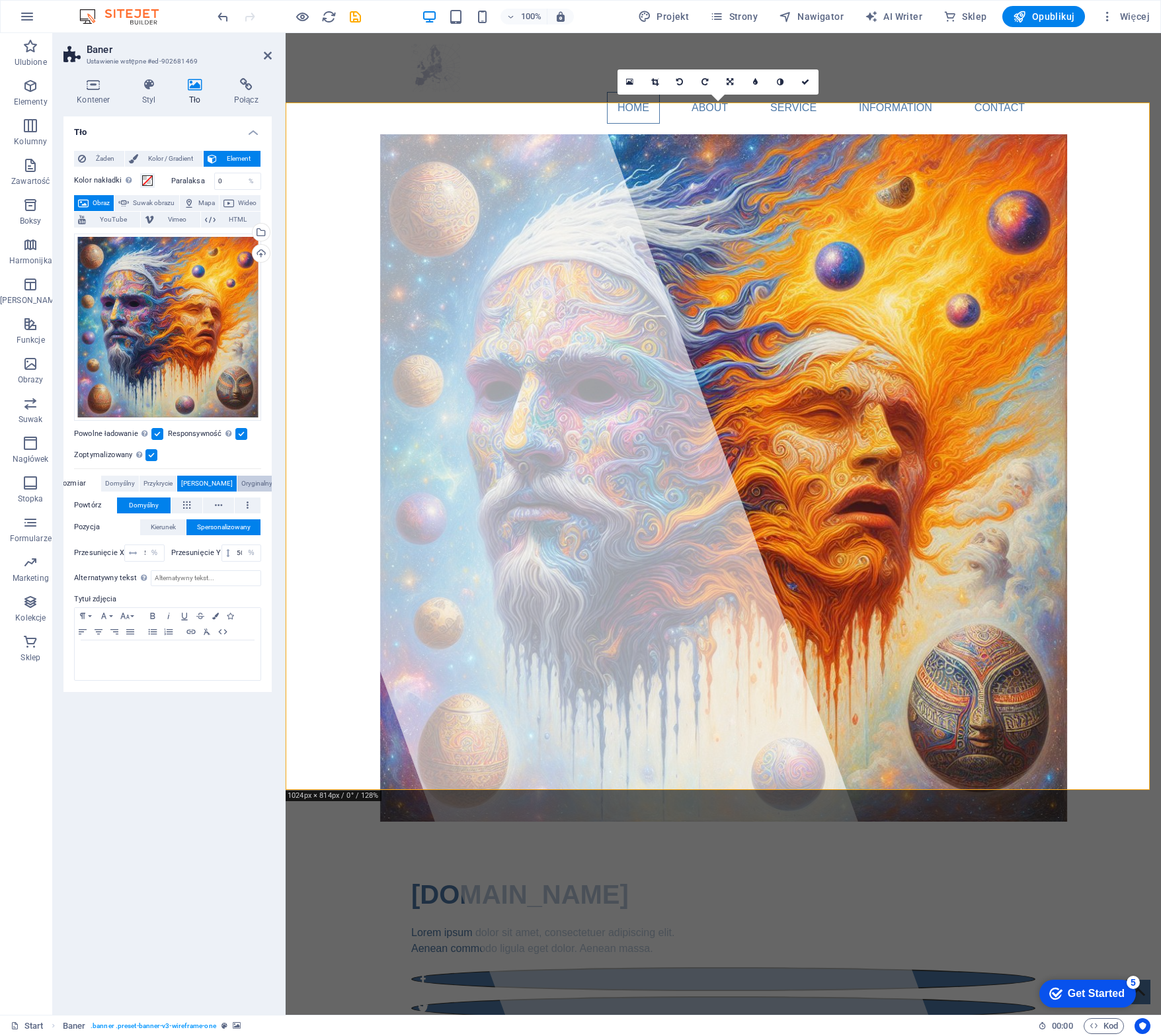
click at [242, 483] on span "Oryginalny" at bounding box center [257, 483] width 31 height 16
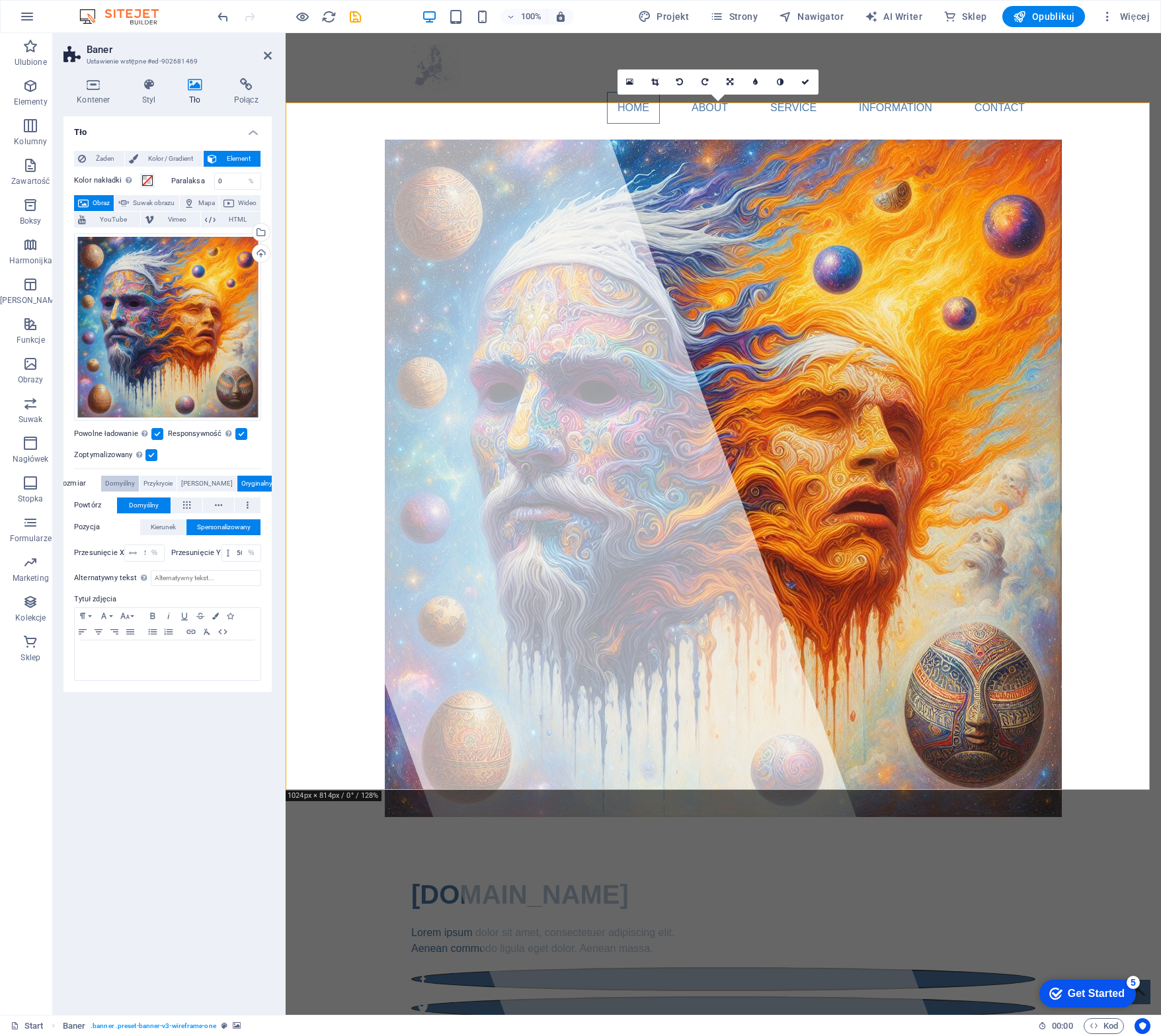
click at [135, 483] on span "Domyślny" at bounding box center [120, 483] width 30 height 16
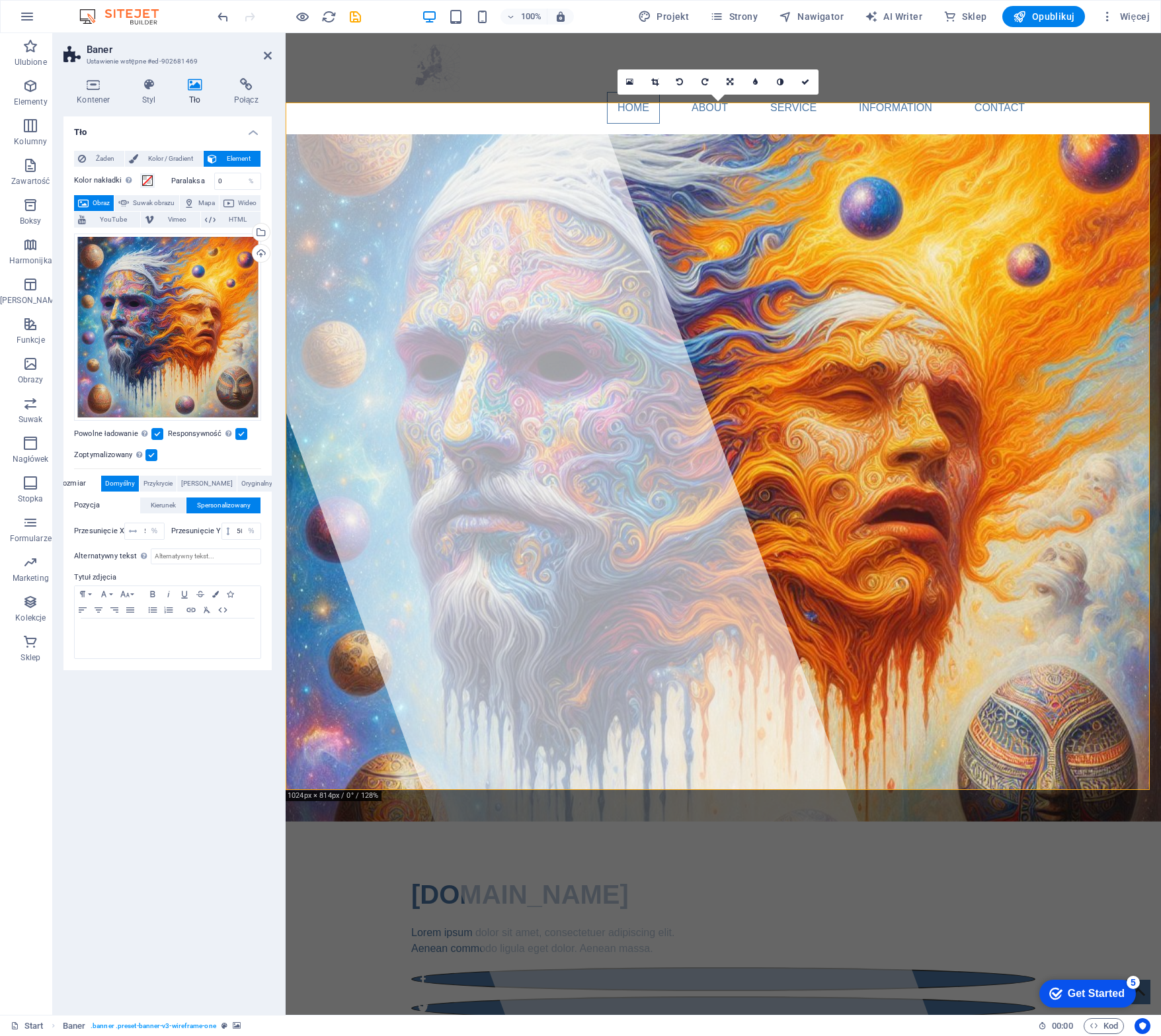
click at [97, 530] on label "Przesunięcie X" at bounding box center [99, 531] width 50 height 7
click at [129, 528] on icon at bounding box center [133, 532] width 8 height 8
click at [151, 527] on select "px rem % vh vw" at bounding box center [154, 531] width 18 height 16
click at [206, 527] on label "Przesunięcie Y" at bounding box center [196, 531] width 50 height 7
click at [119, 556] on label "Alternatywny tekst Tekst alternatywny jest używany przez urządzenia, które nie …" at bounding box center [112, 556] width 76 height 16
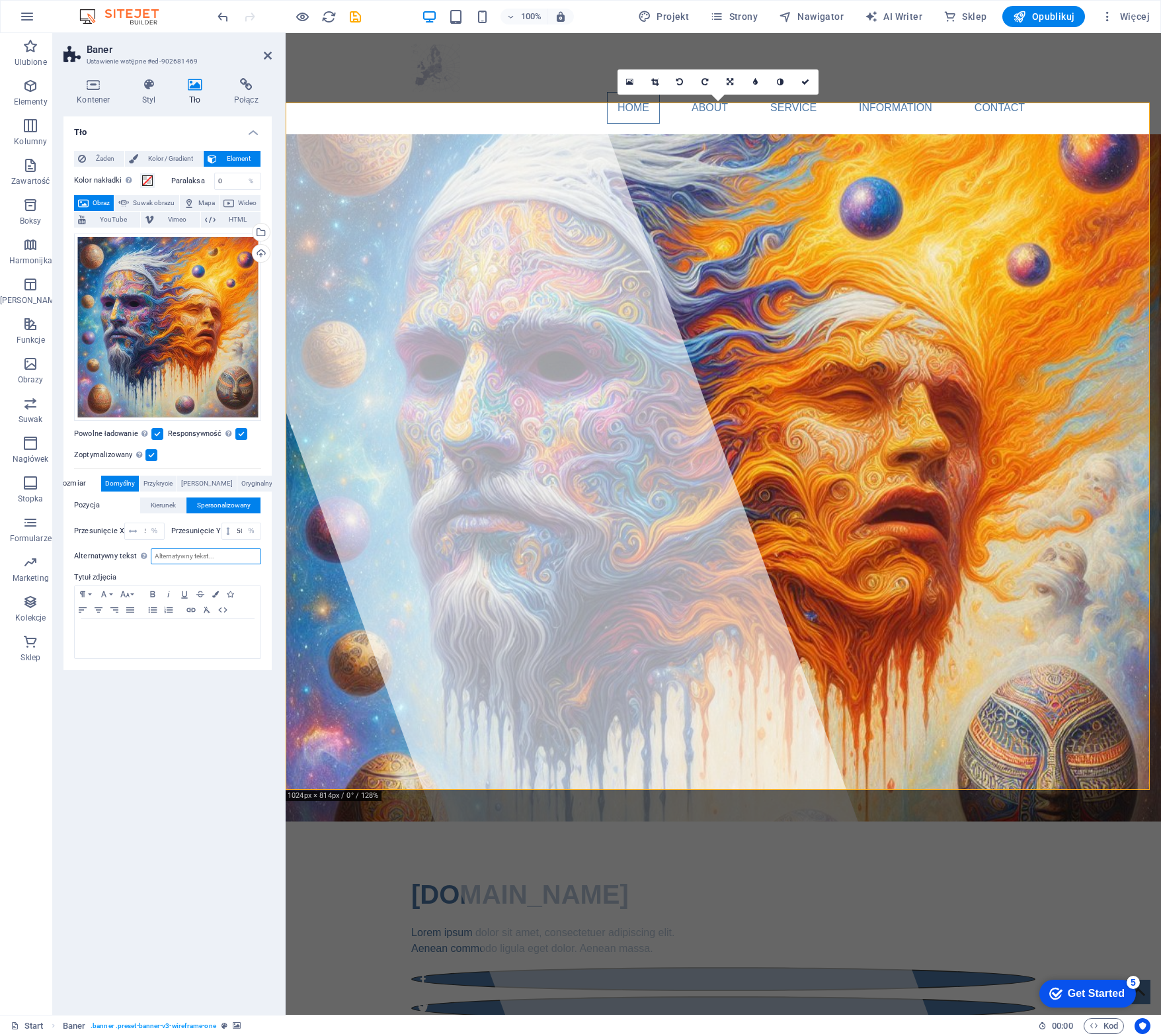
click at [151, 556] on input "Alternatywny tekst Tekst alternatywny jest używany przez urządzenia, które nie …" at bounding box center [206, 556] width 110 height 16
click at [101, 532] on label "Przesunięcie X" at bounding box center [99, 531] width 50 height 7
click at [114, 530] on label "Przesunięcie X" at bounding box center [99, 531] width 50 height 7
click at [120, 530] on label "Przesunięcie X" at bounding box center [99, 531] width 50 height 7
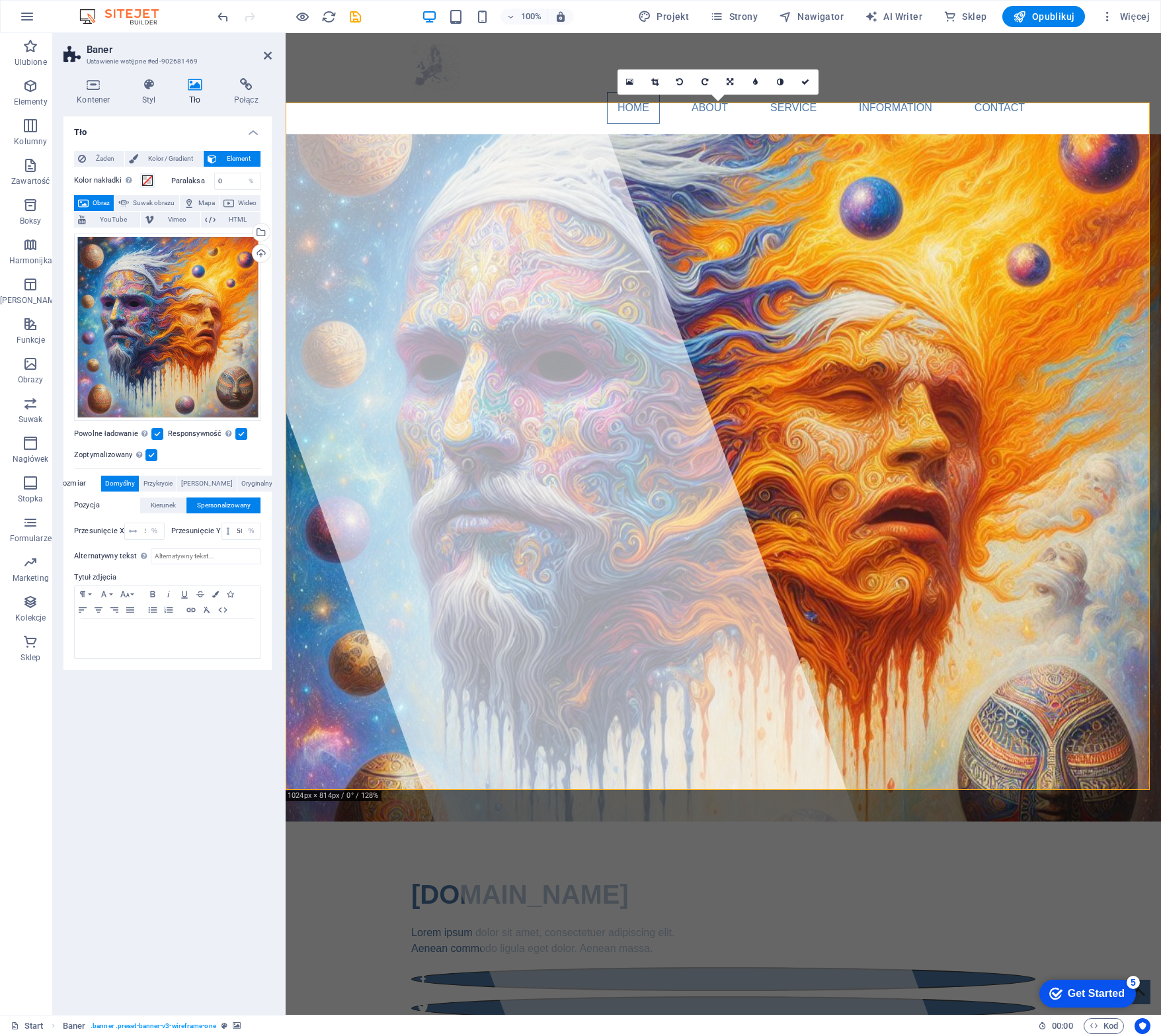
click at [120, 530] on label "Przesunięcie X" at bounding box center [99, 531] width 50 height 7
click at [144, 532] on input "50" at bounding box center [152, 531] width 22 height 16
click at [161, 506] on span "Kierunek" at bounding box center [163, 505] width 25 height 16
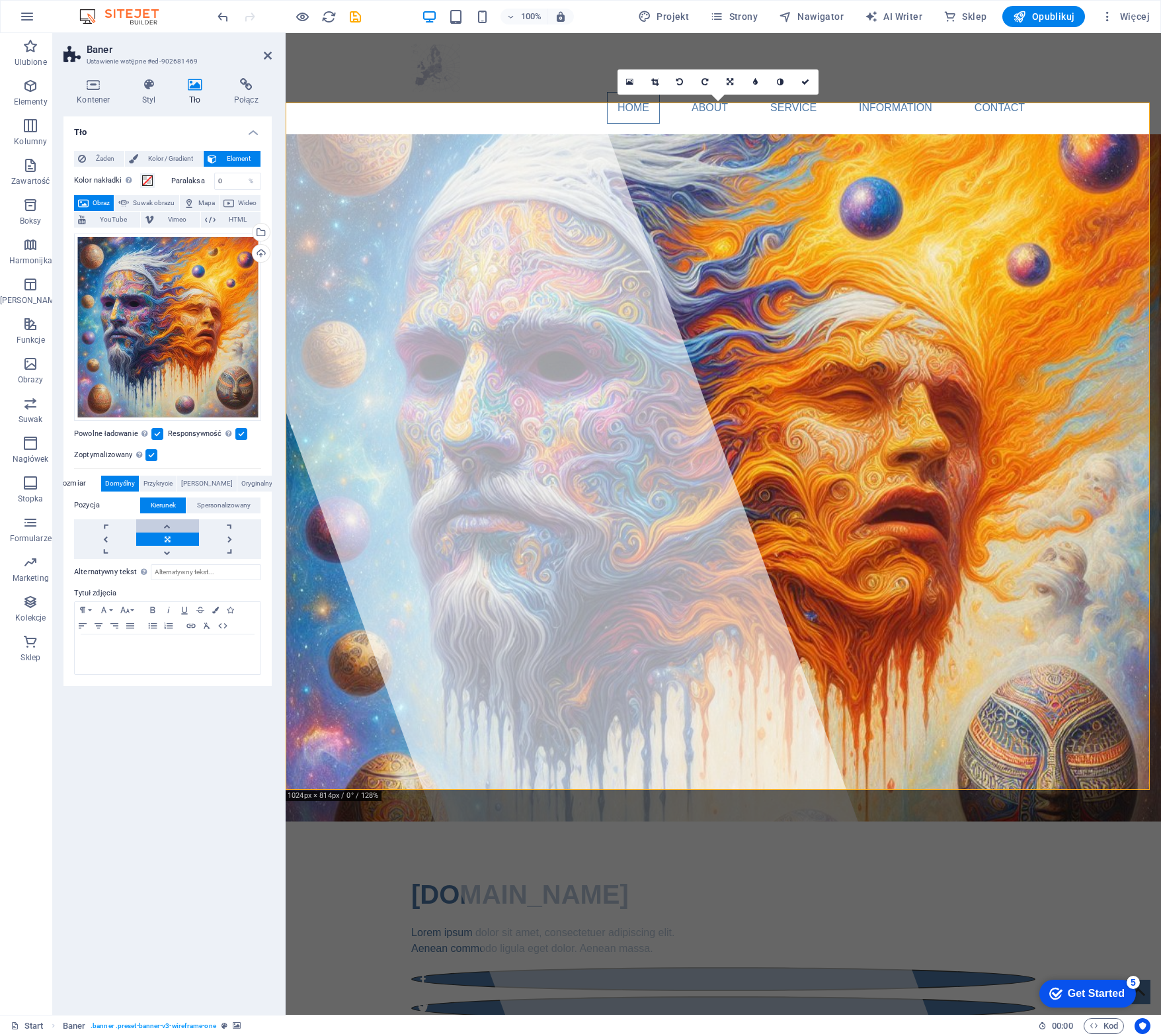
click at [173, 525] on link at bounding box center [167, 526] width 62 height 14
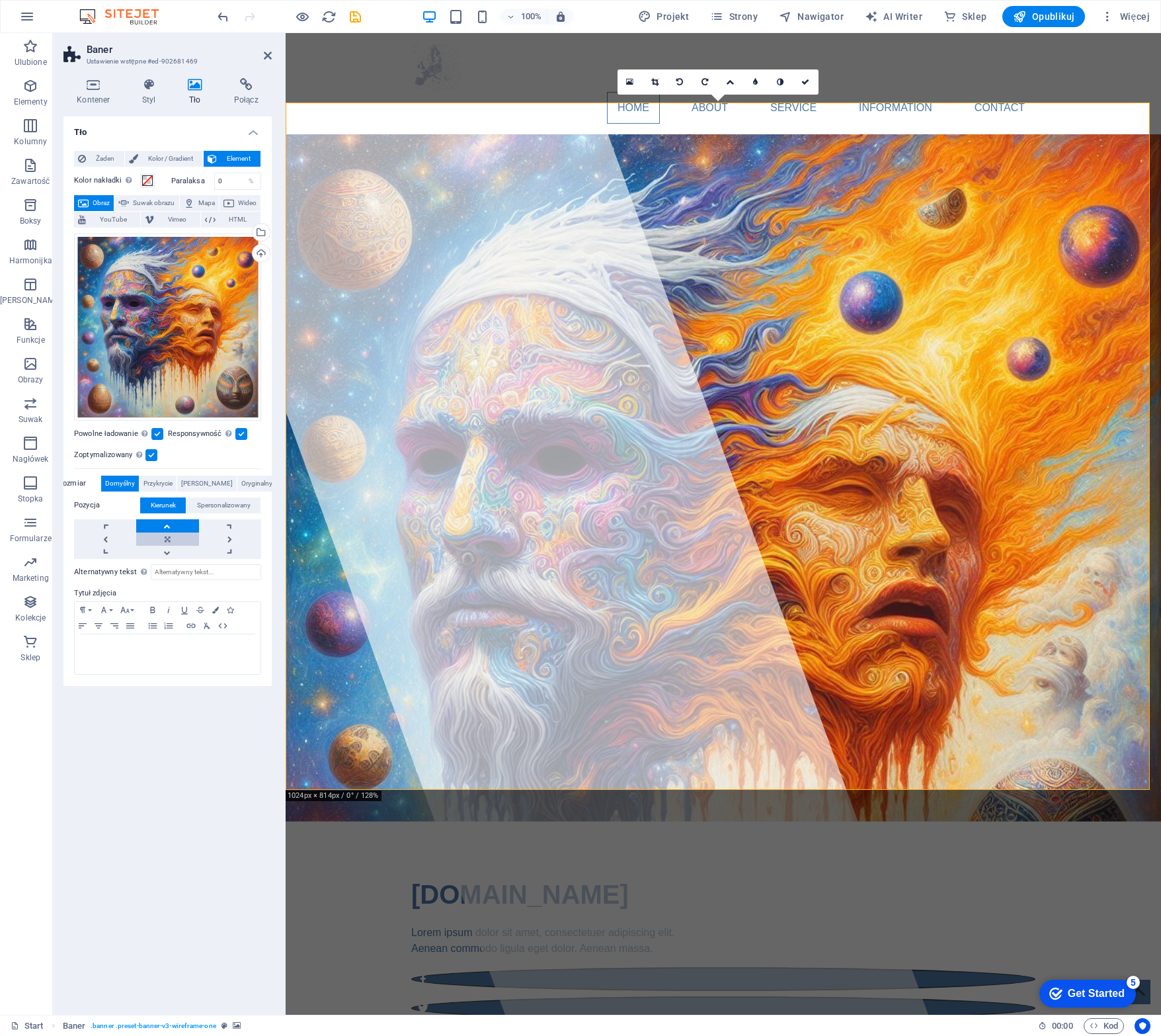
click at [173, 537] on link at bounding box center [167, 539] width 62 height 14
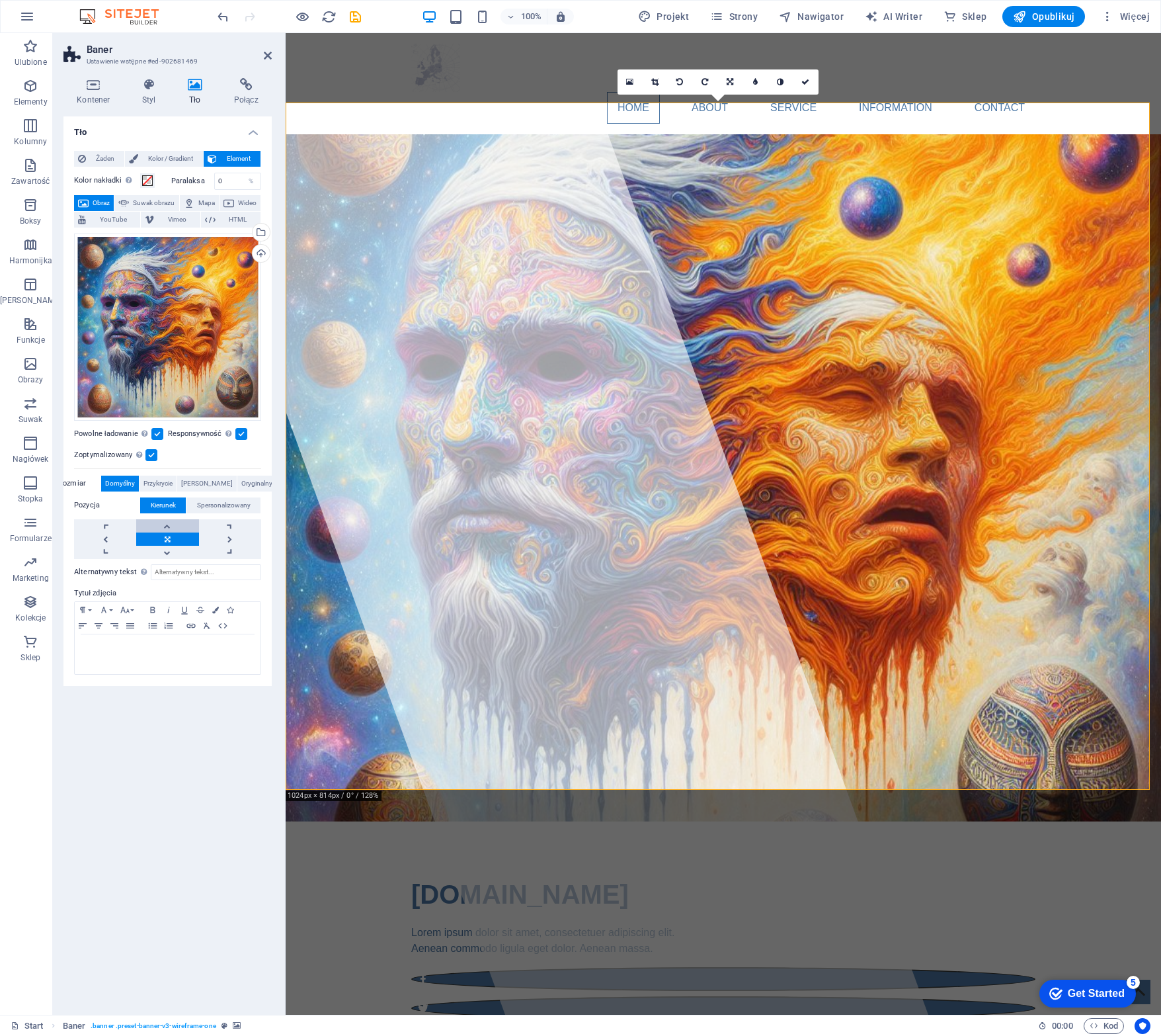
click at [171, 524] on link at bounding box center [167, 526] width 62 height 14
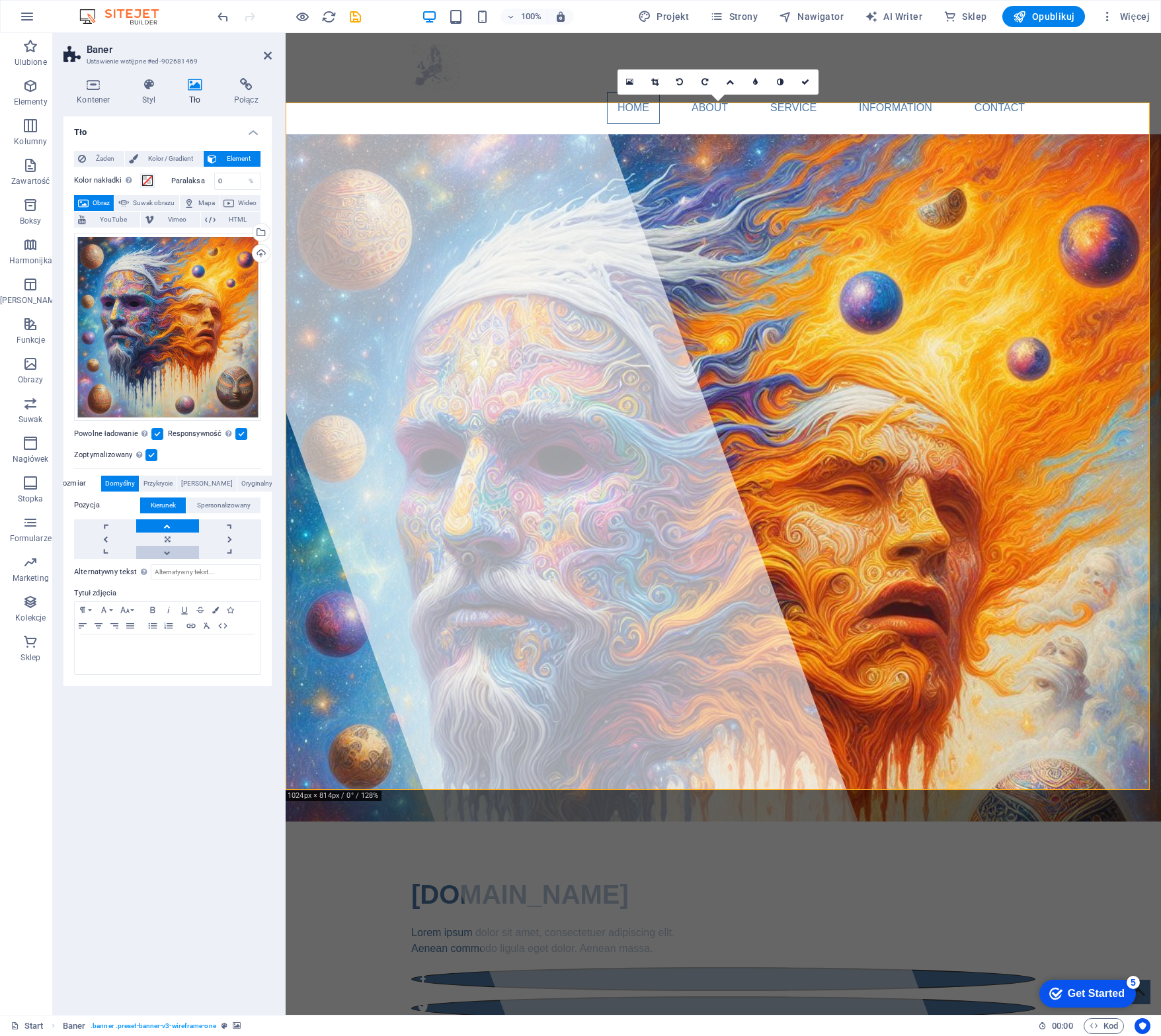
click at [165, 551] on link at bounding box center [167, 553] width 62 height 14
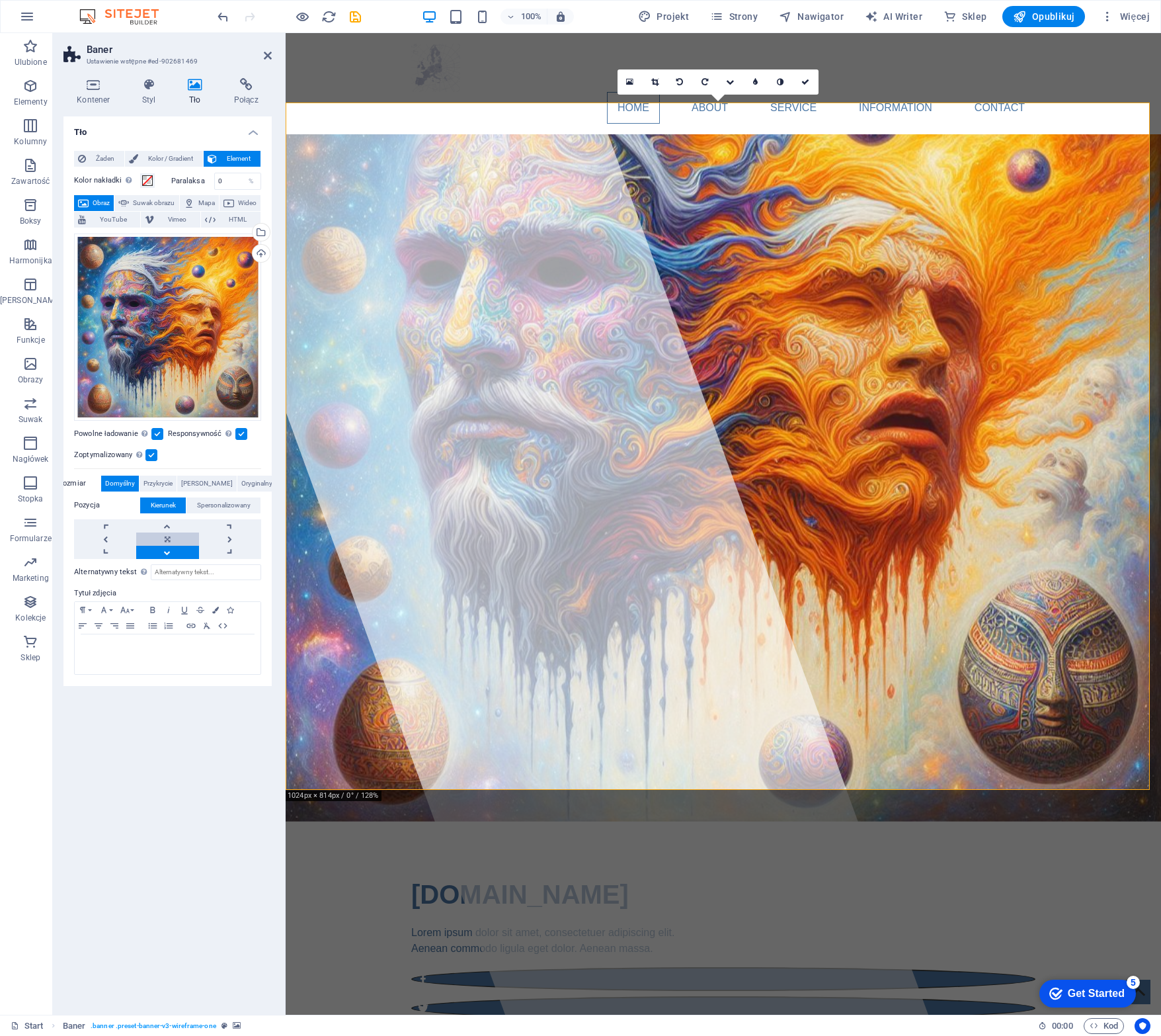
click at [167, 540] on link at bounding box center [167, 539] width 62 height 14
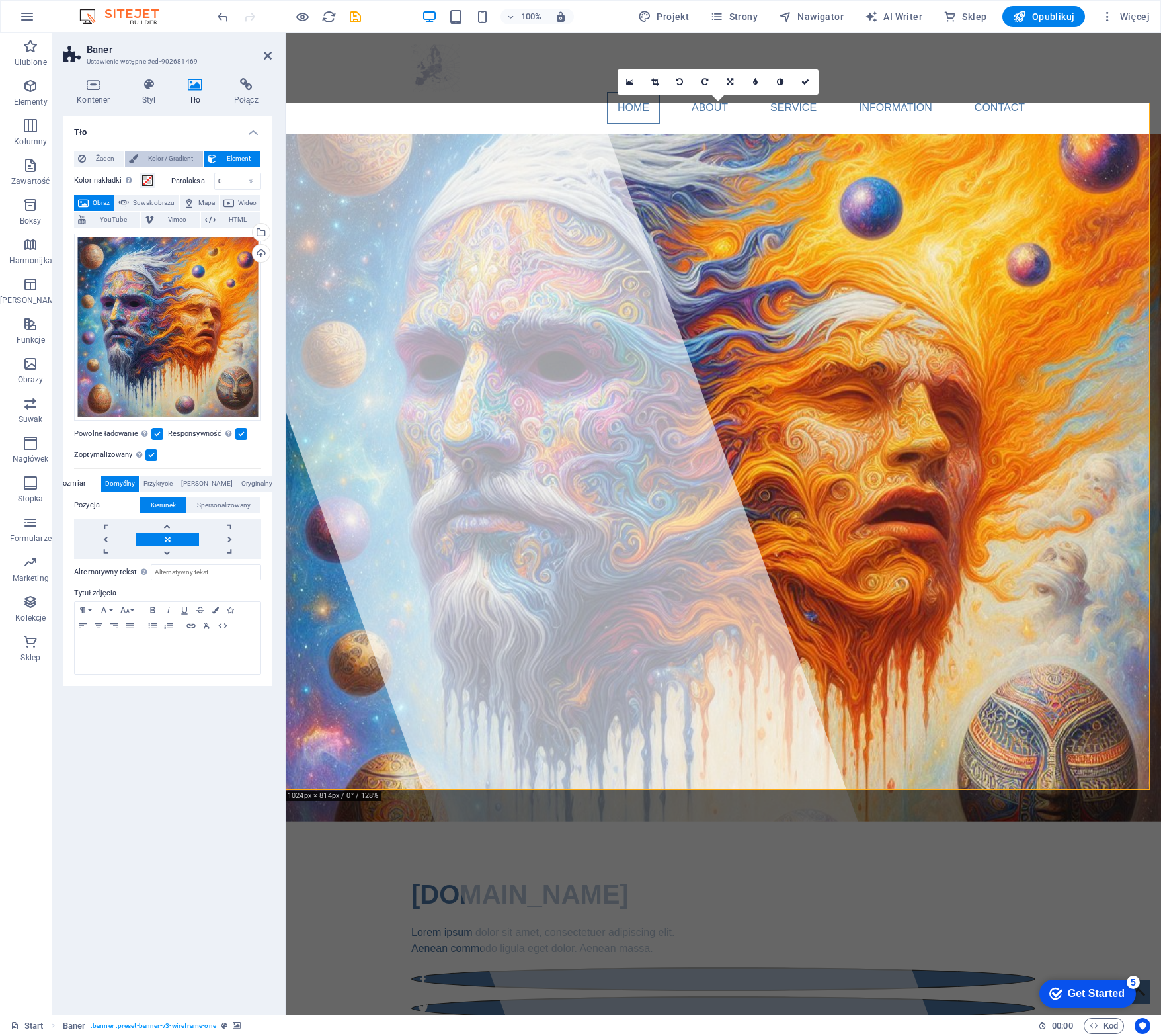
click at [169, 160] on span "Kolor / Gradient" at bounding box center [171, 158] width 57 height 16
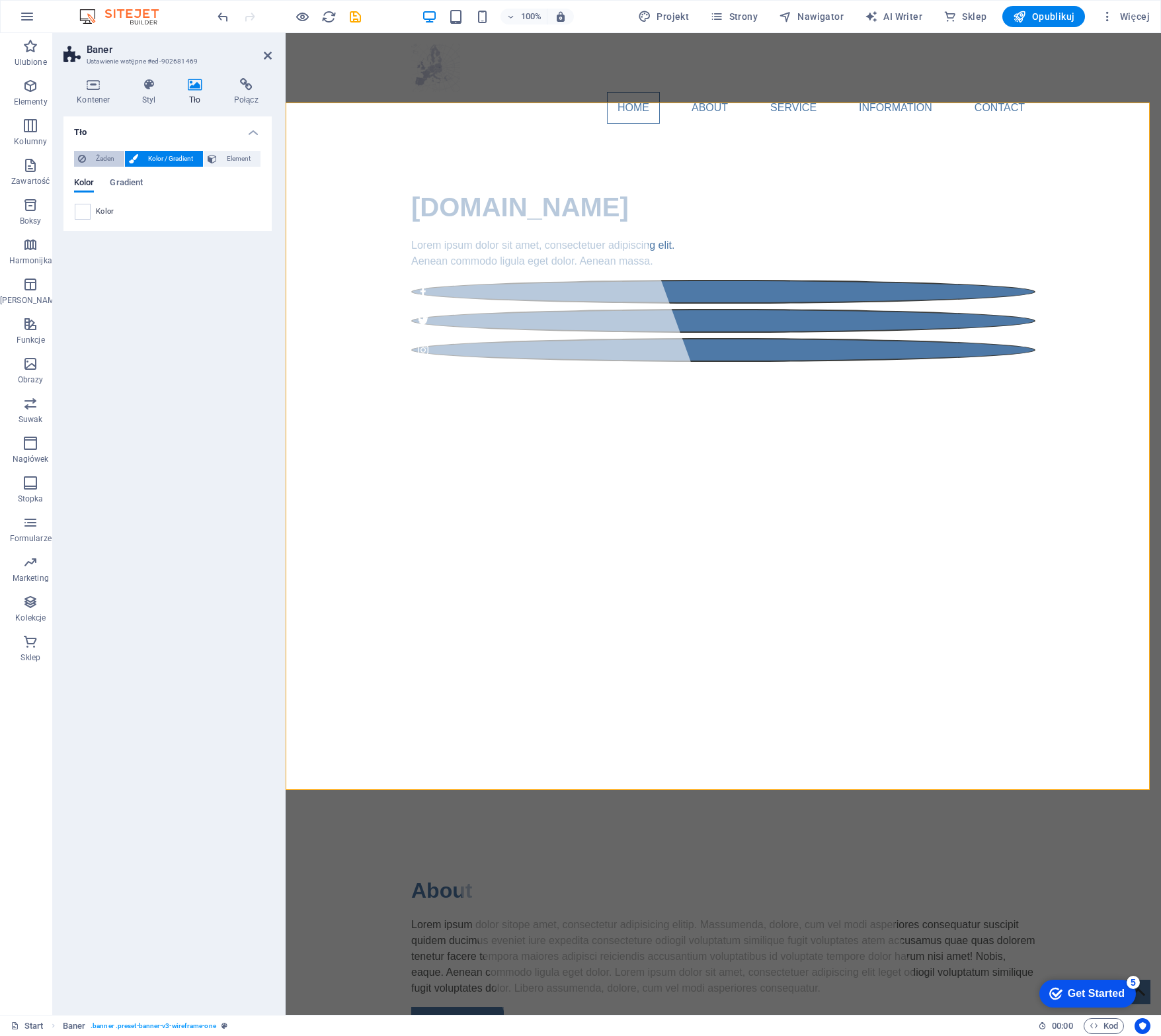
click at [91, 161] on span "Żaden" at bounding box center [105, 158] width 30 height 16
click at [243, 159] on span "Element" at bounding box center [238, 158] width 36 height 16
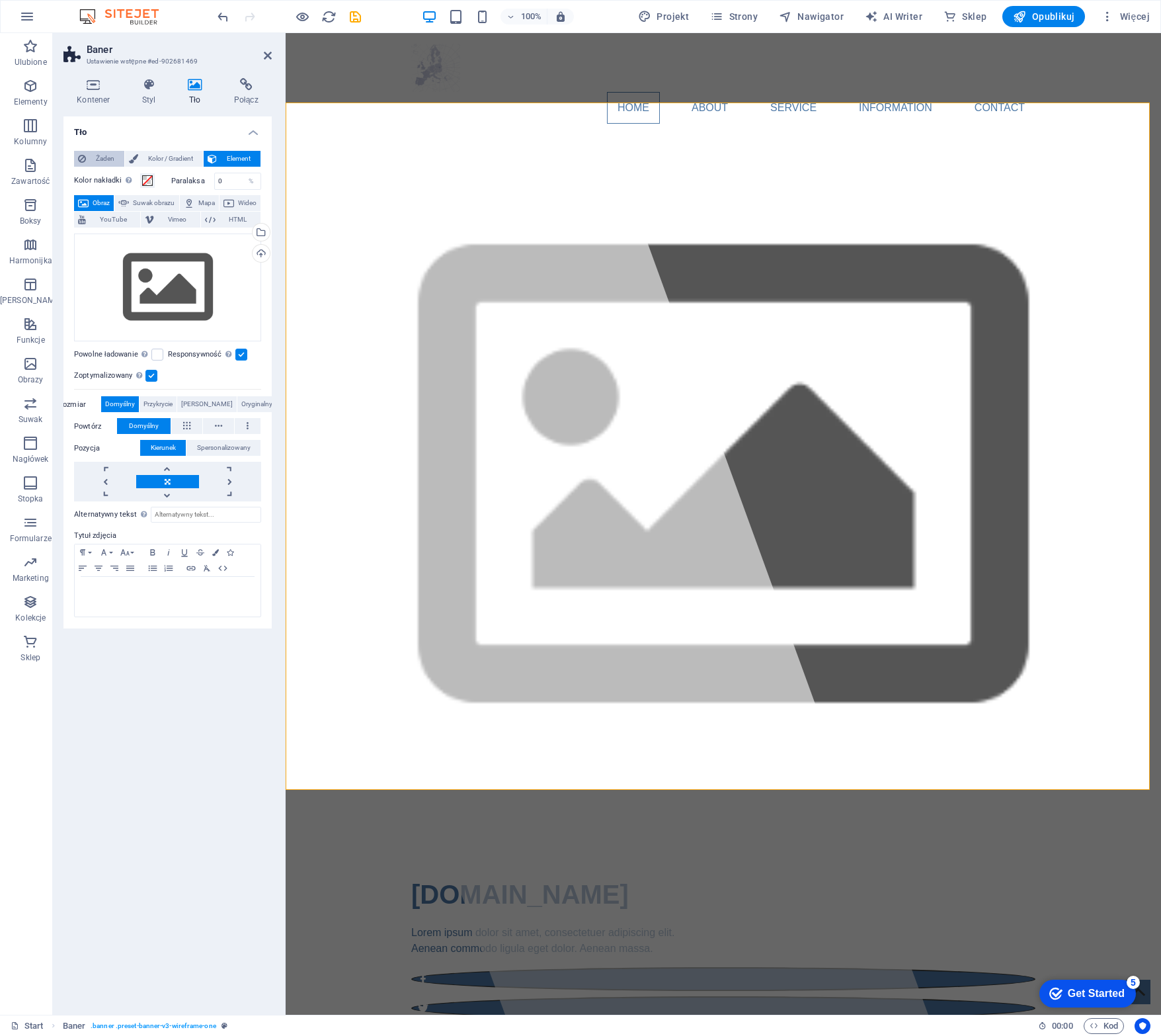
click at [101, 156] on span "Żaden" at bounding box center [105, 158] width 30 height 16
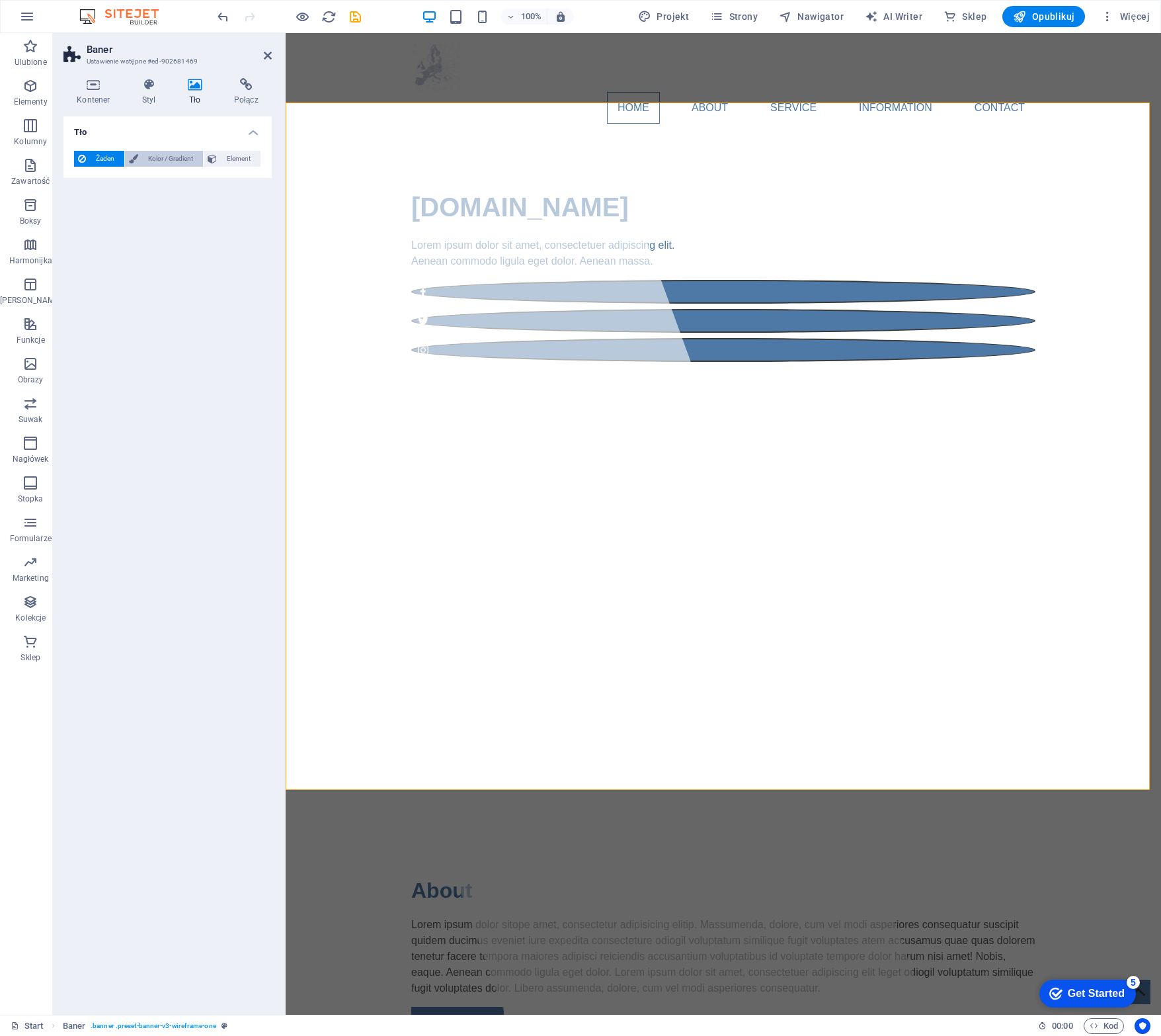
click at [160, 158] on span "Kolor / Gradient" at bounding box center [171, 158] width 57 height 16
drag, startPoint x: 237, startPoint y: 154, endPoint x: 265, endPoint y: 166, distance: 30.5
click at [237, 154] on span "Element" at bounding box center [238, 158] width 36 height 16
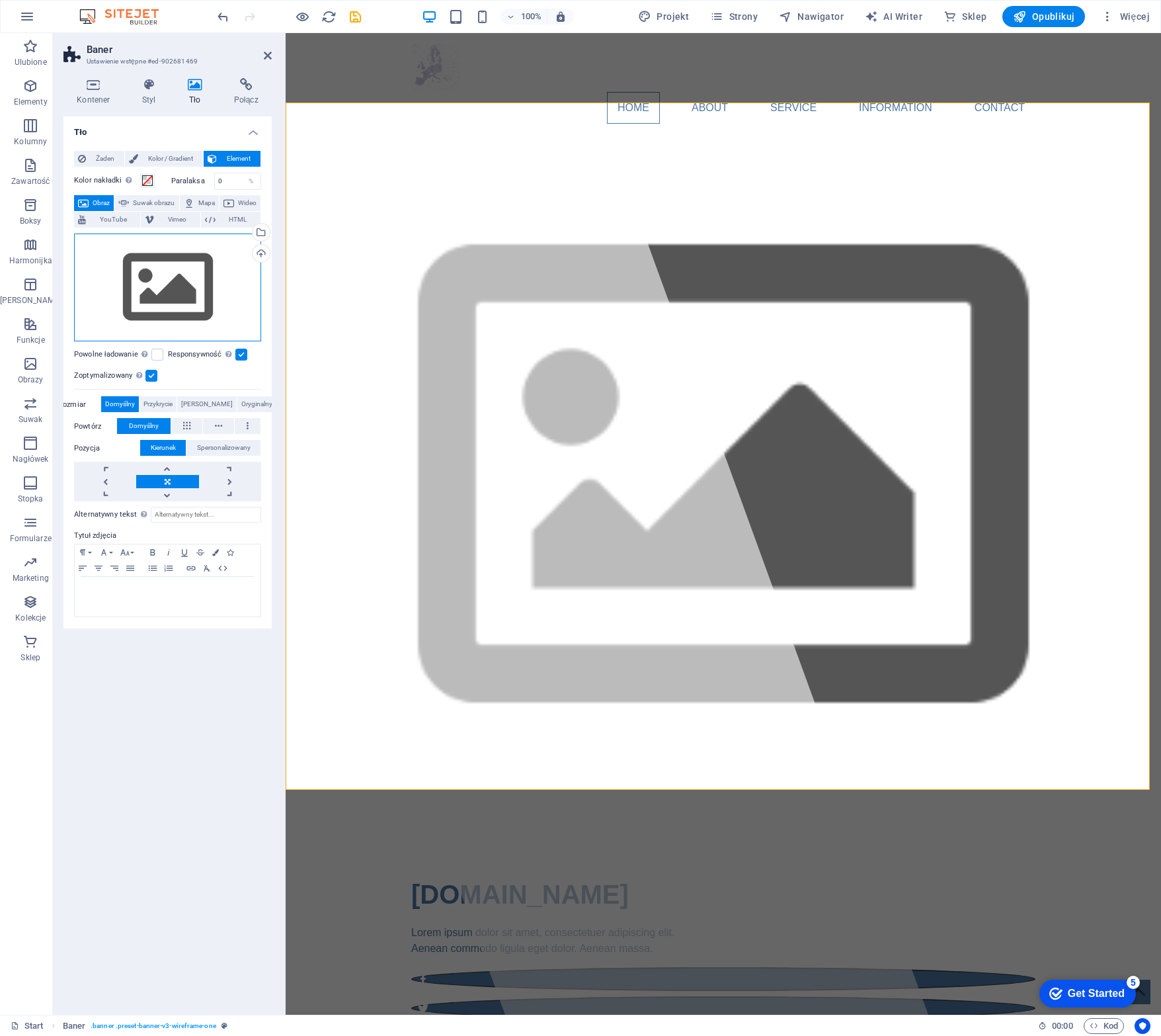
click at [154, 269] on div "Przeciągnij pliki tutaj, kliknij, aby wybrać pliki lub wybierz pliki z Plików l…" at bounding box center [167, 288] width 187 height 108
click at [154, 269] on body "[DOMAIN_NAME] Start Ulubione Elementy Kolumny Zawartość Boksy Harmonijka Tabele…" at bounding box center [580, 518] width 1161 height 1036
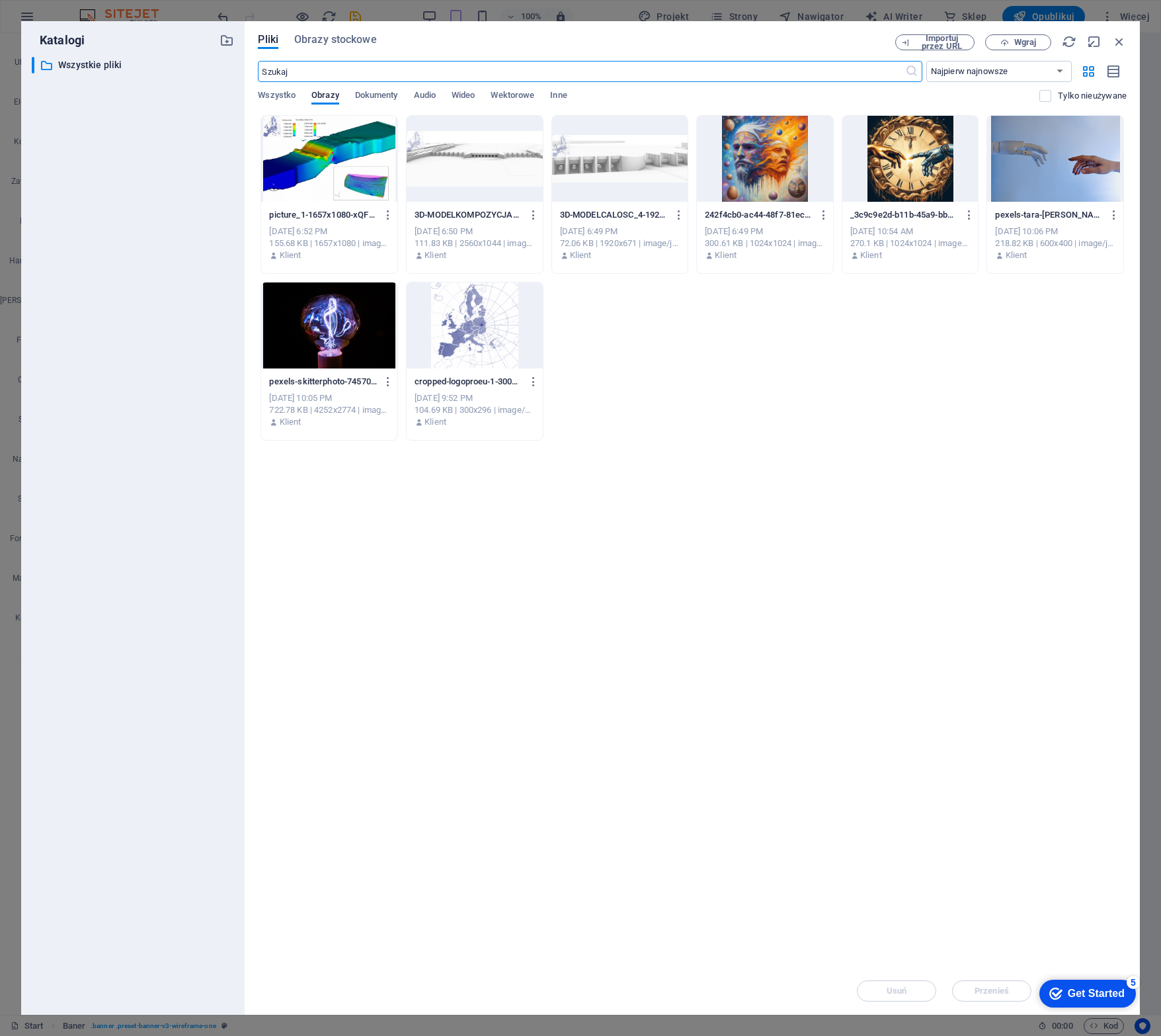
click at [772, 148] on div at bounding box center [765, 158] width 136 height 86
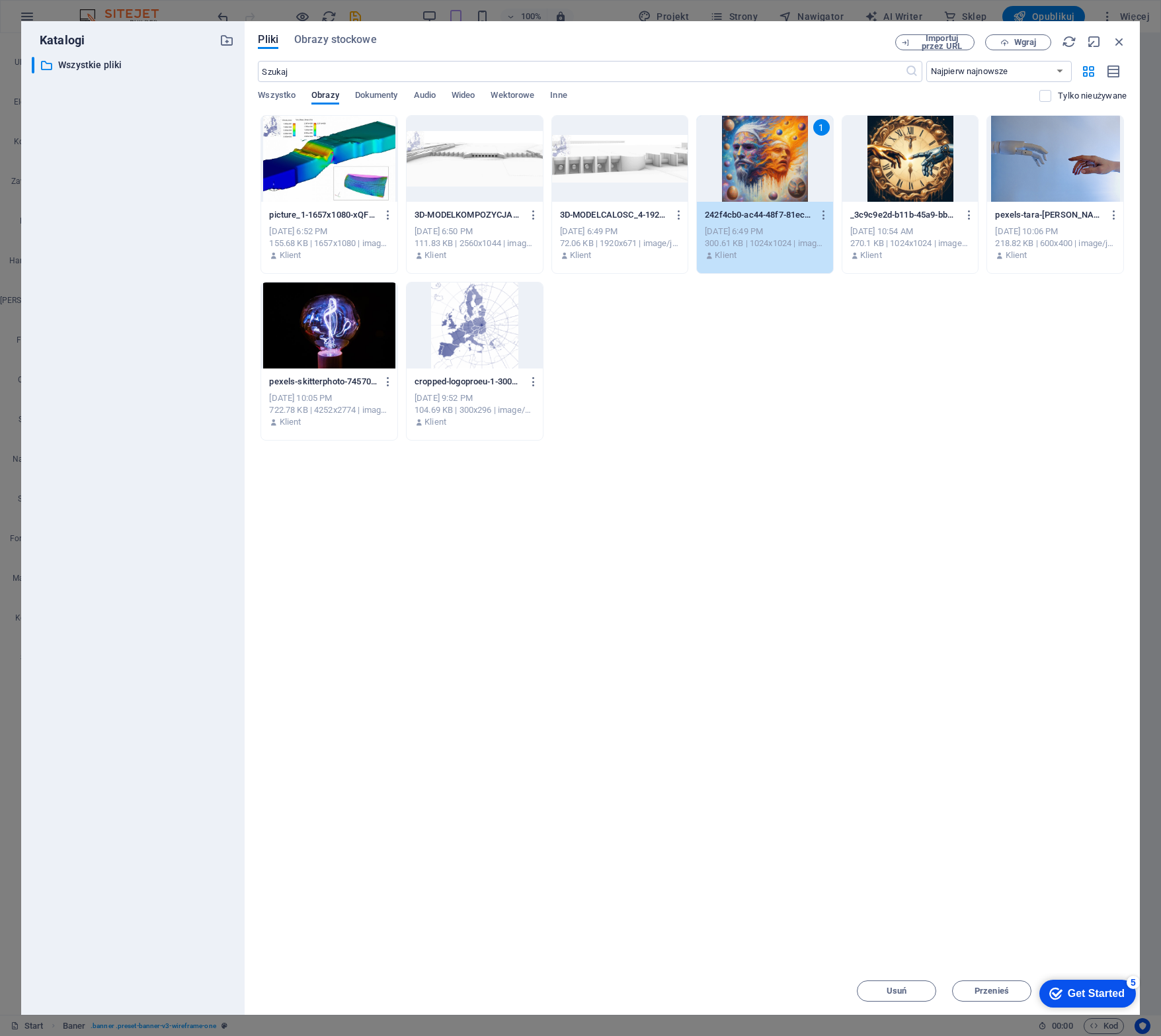
drag, startPoint x: 772, startPoint y: 148, endPoint x: 437, endPoint y: 125, distance: 335.8
click at [772, 148] on div "1" at bounding box center [765, 158] width 136 height 86
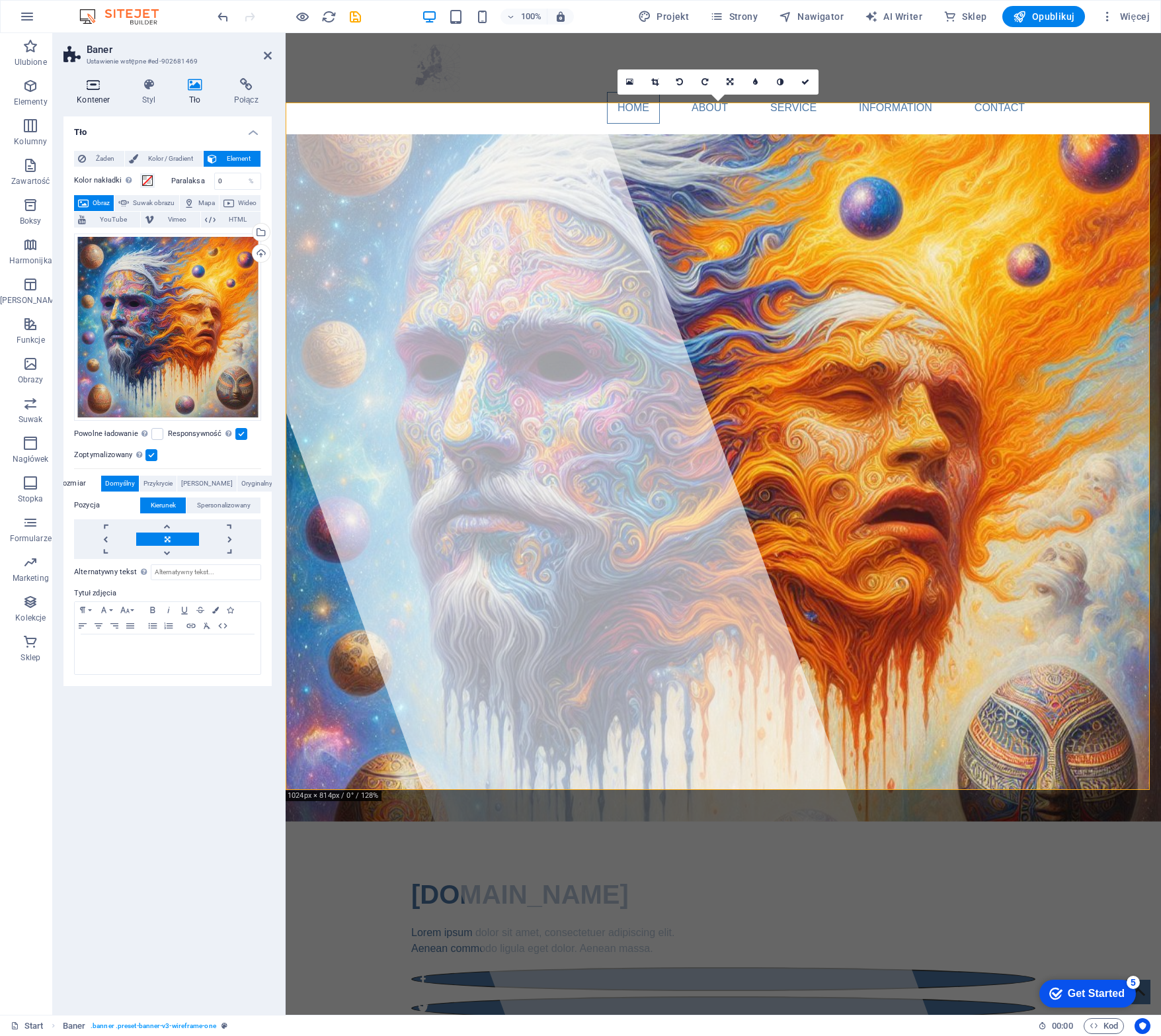
click at [93, 83] on icon at bounding box center [93, 85] width 60 height 14
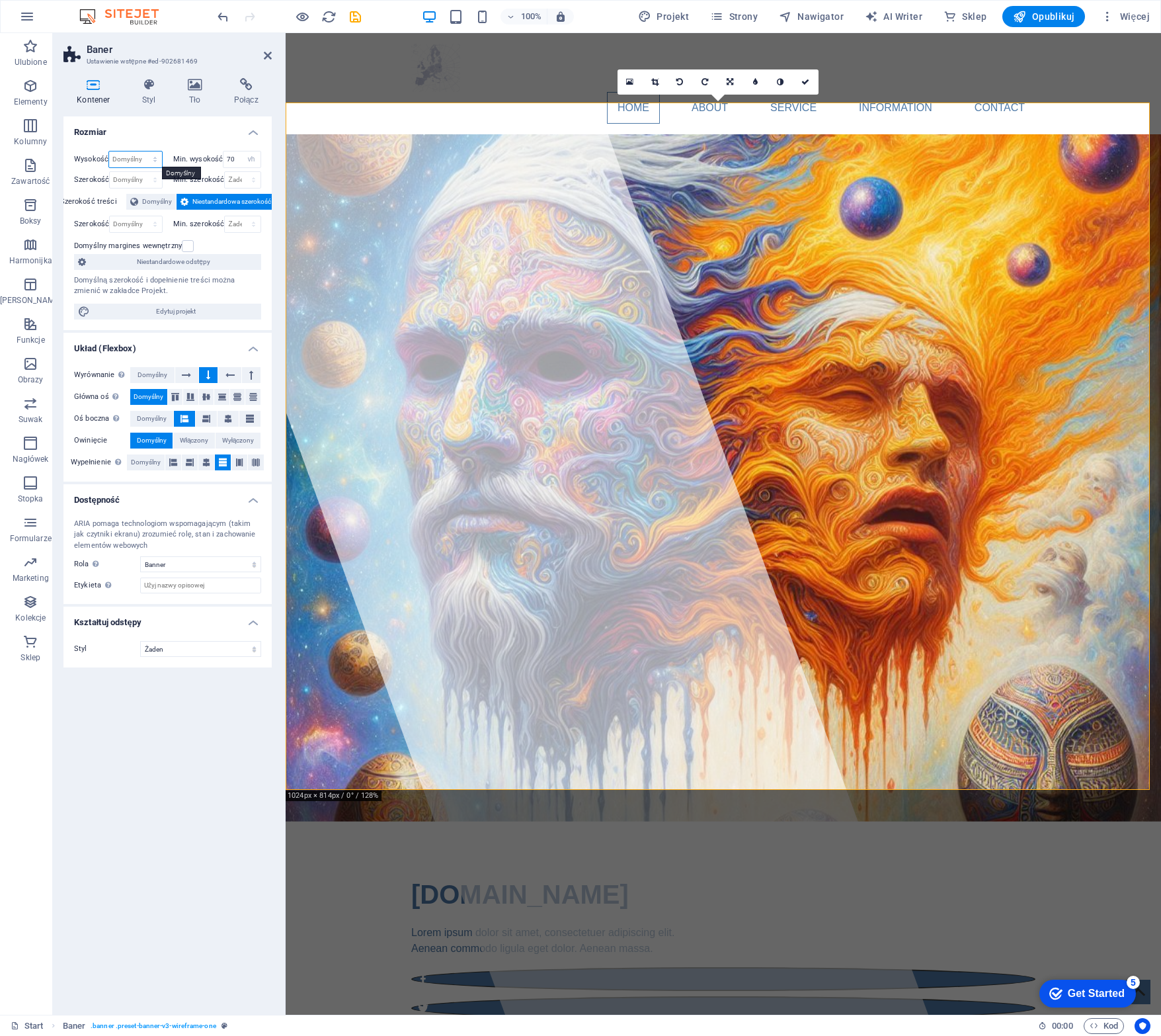
click at [148, 161] on select "Domyślny px rem % vh vw" at bounding box center [135, 159] width 52 height 16
click at [200, 142] on div "Wysokość Domyślny px rem % vh vw Min. wysokość 70 Żaden px rem % vh vw Szerokoś…" at bounding box center [168, 235] width 209 height 190
click at [251, 156] on select "Żaden px rem % vh vw" at bounding box center [251, 159] width 18 height 16
click at [137, 156] on select "Domyślny px rem % vh vw" at bounding box center [135, 159] width 52 height 16
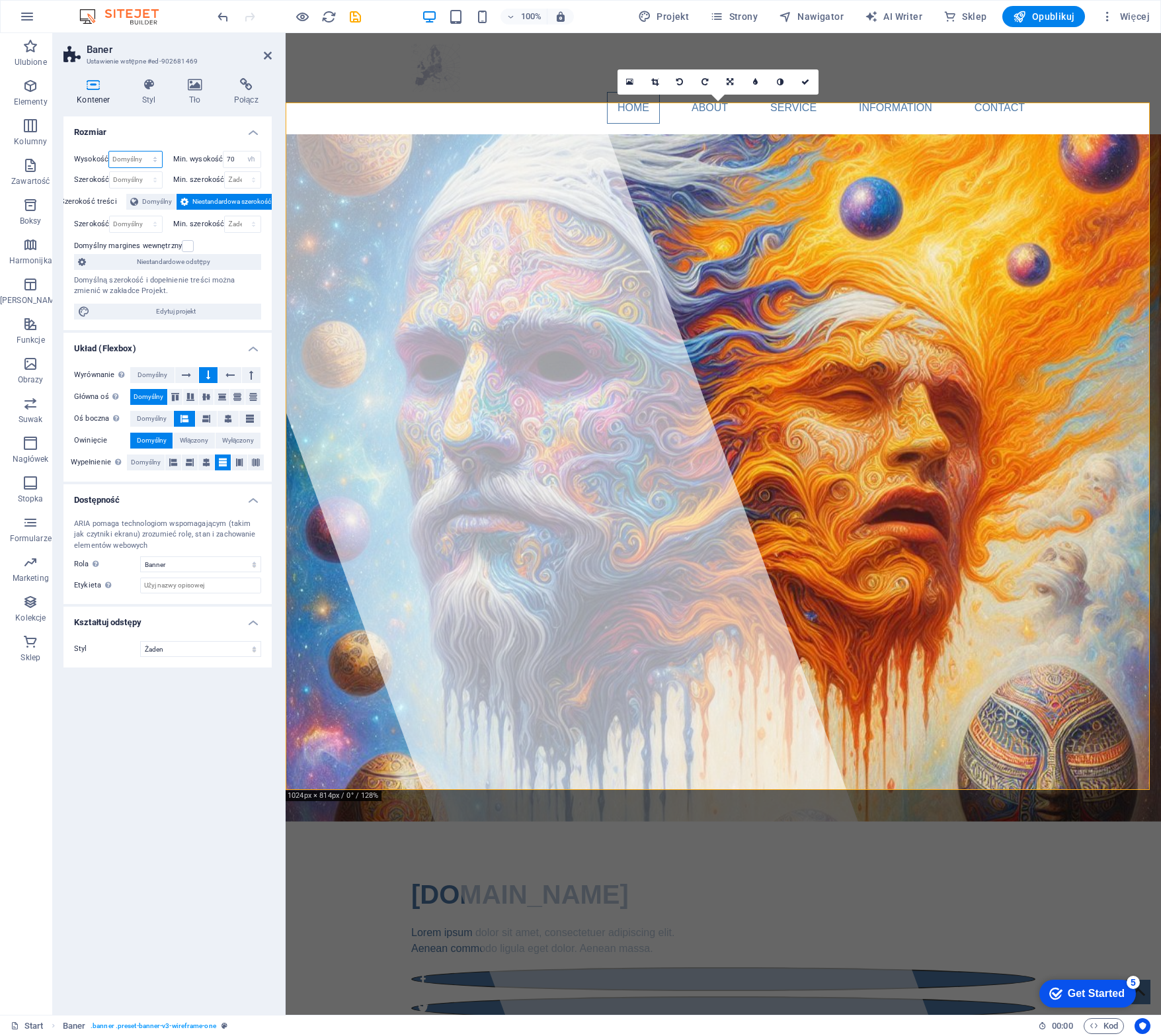
select select "%"
click at [143, 152] on select "Domyślny px rem % vh vw" at bounding box center [135, 159] width 52 height 16
type input "100"
click at [242, 154] on div "70 Żaden px rem % vh vw" at bounding box center [242, 159] width 39 height 17
click at [241, 155] on input "70" at bounding box center [242, 159] width 37 height 16
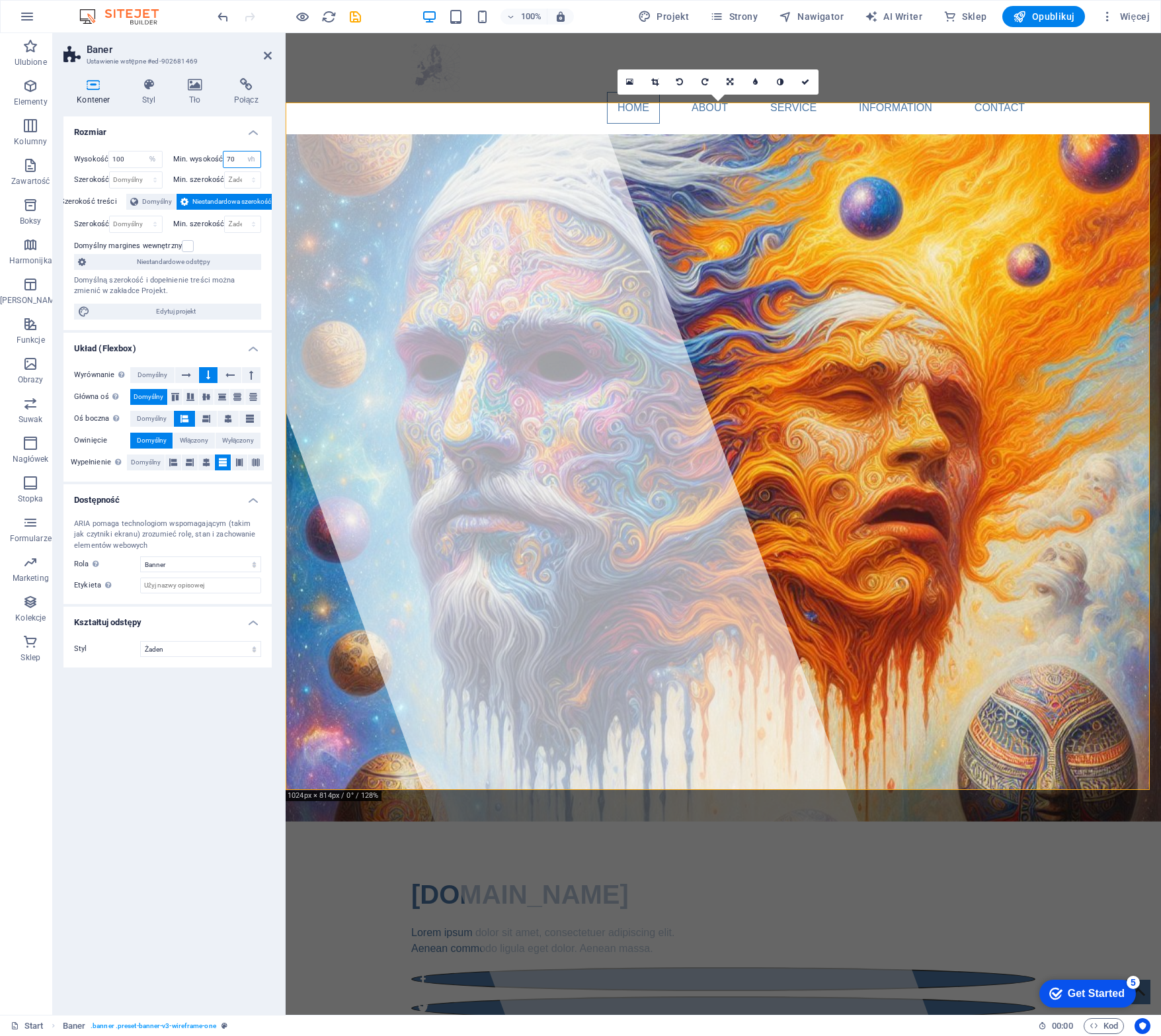
drag, startPoint x: 241, startPoint y: 155, endPoint x: 190, endPoint y: 156, distance: 51.0
click at [190, 156] on div "Min. wysokość 70 Żaden px rem % vh vw" at bounding box center [217, 159] width 89 height 17
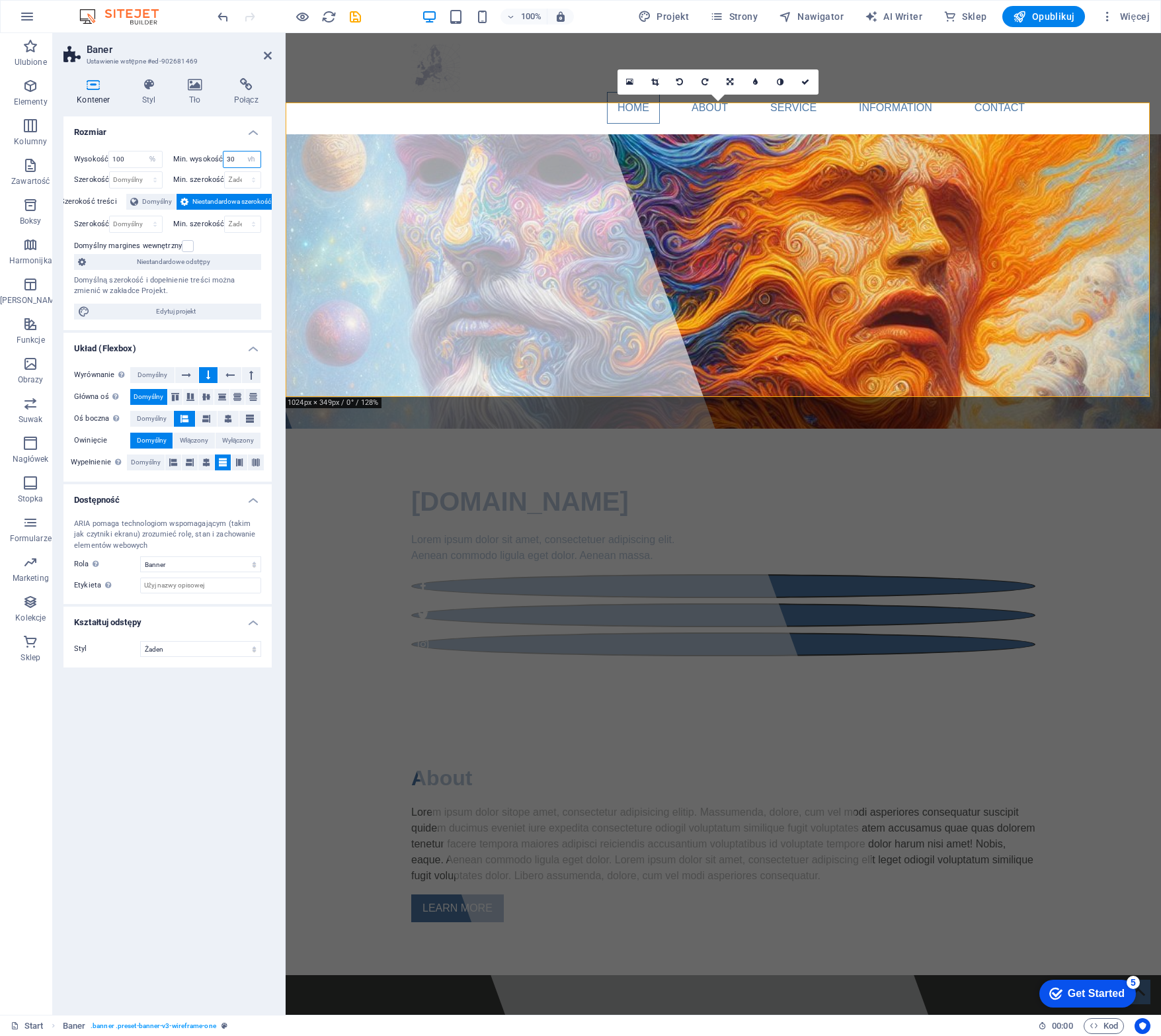
type input "30"
click at [206, 130] on h4 "Rozmiar" at bounding box center [168, 128] width 209 height 24
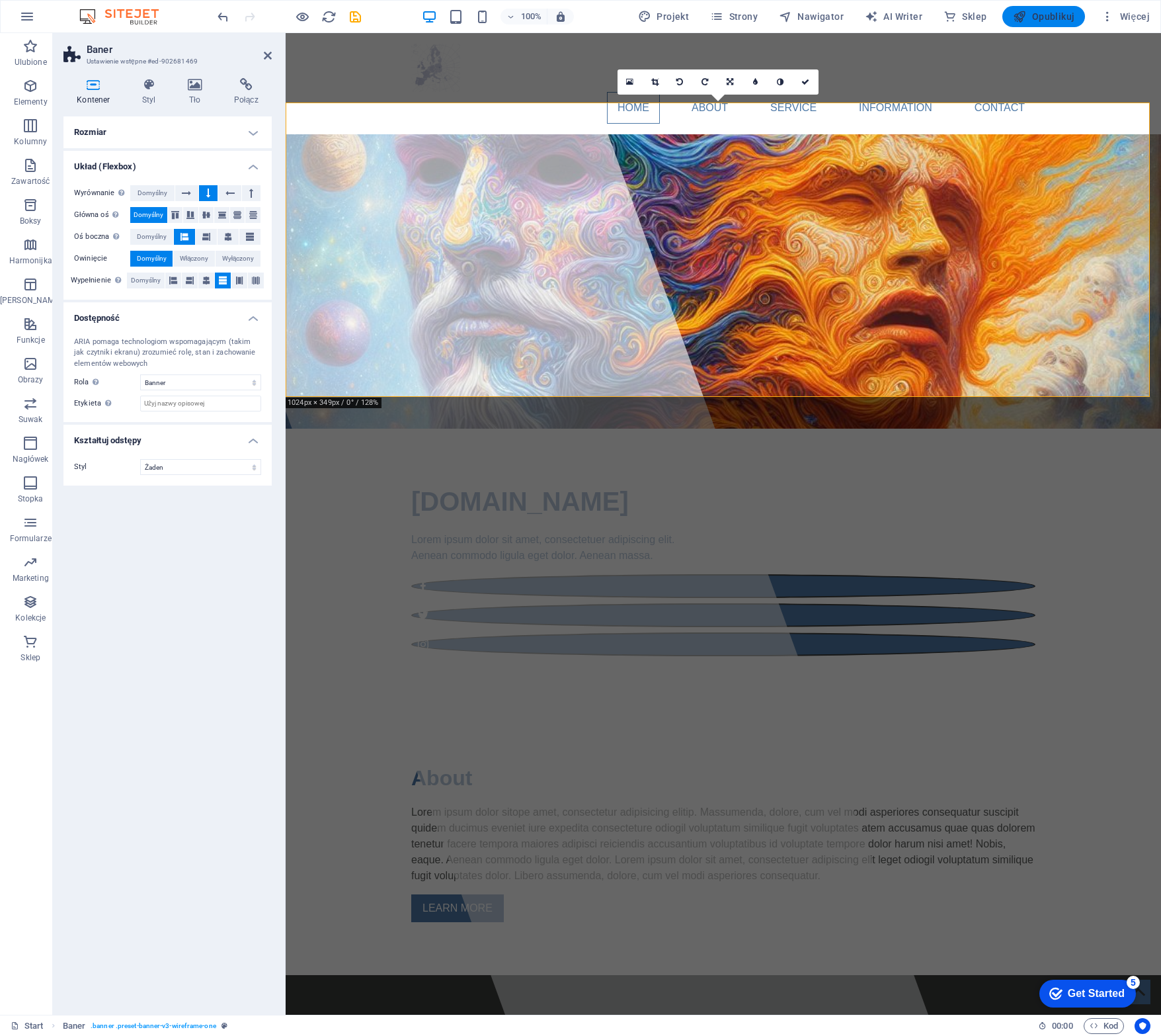
click at [1026, 16] on span "Opublikuj" at bounding box center [1044, 17] width 62 height 14
